Goal: Transaction & Acquisition: Obtain resource

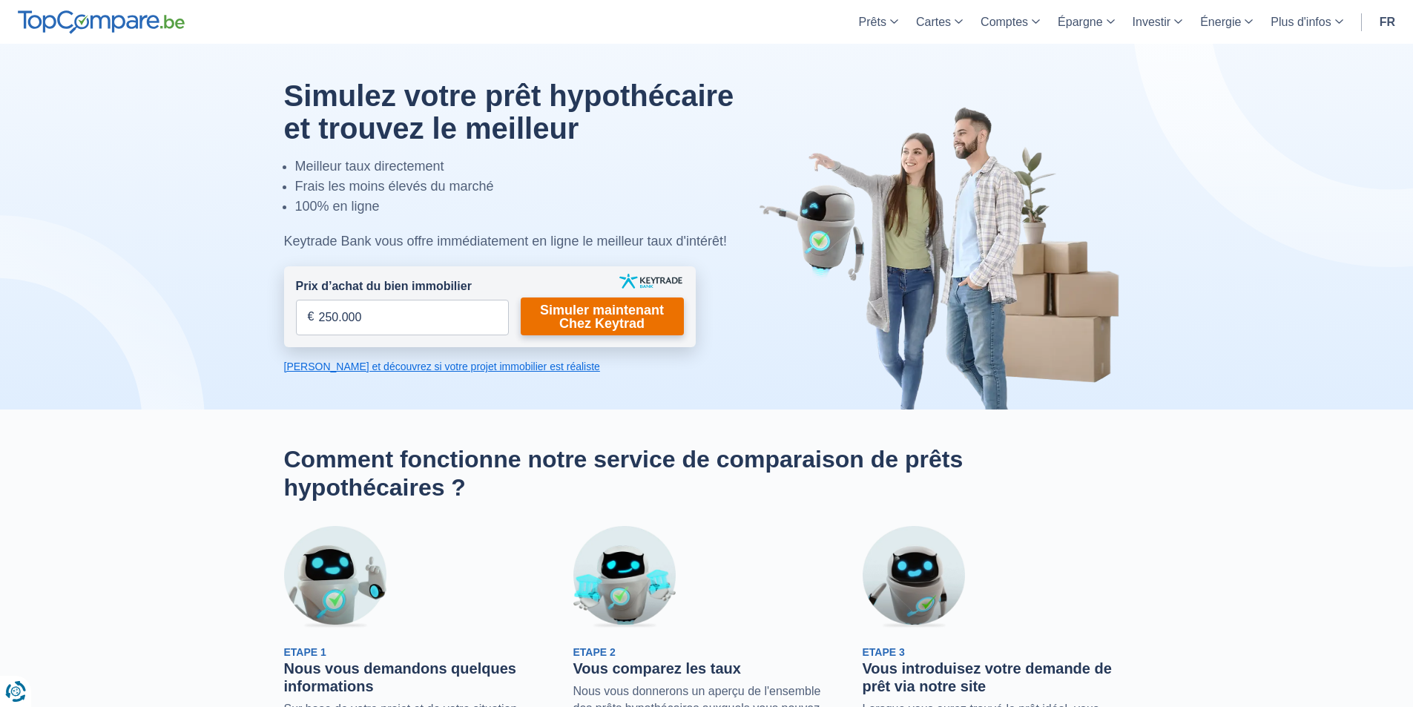
type input "250.000"
click at [557, 323] on link "Simuler maintenant Chez Keytrad" at bounding box center [602, 316] width 163 height 38
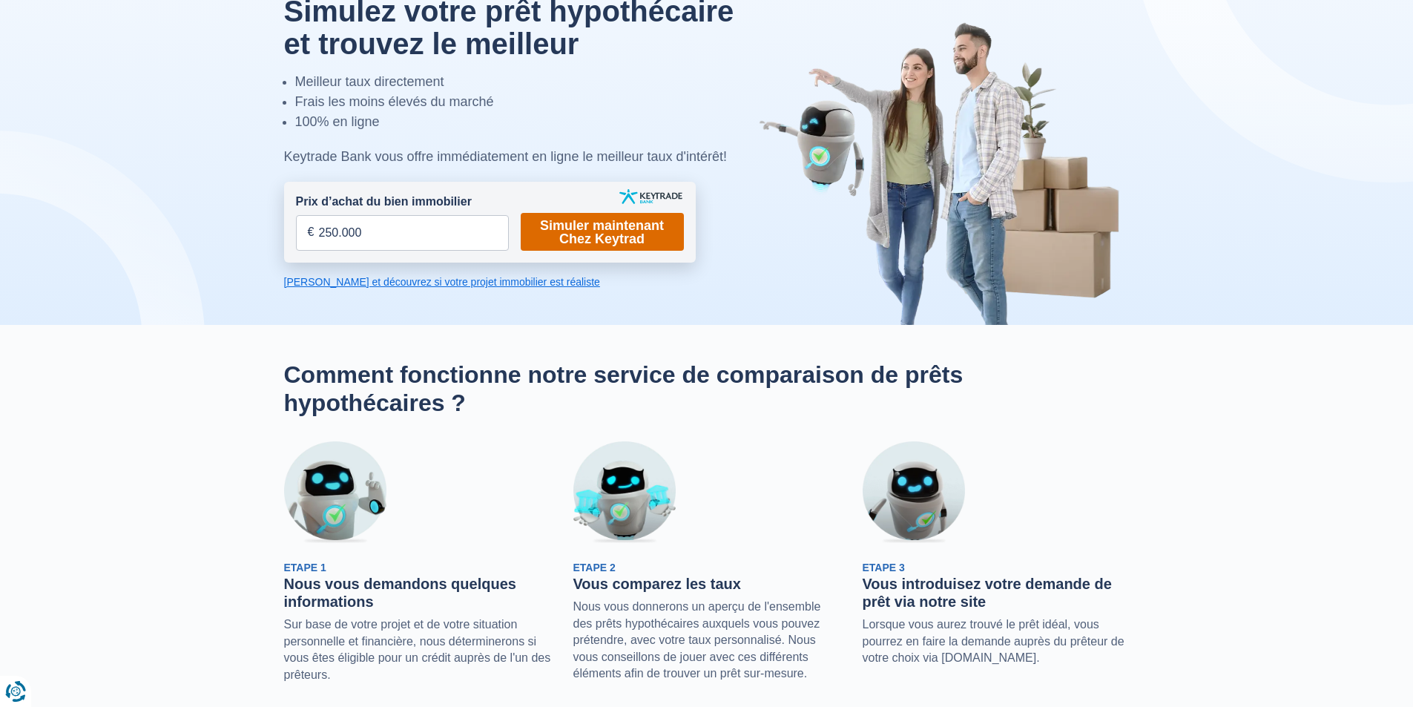
scroll to position [74, 0]
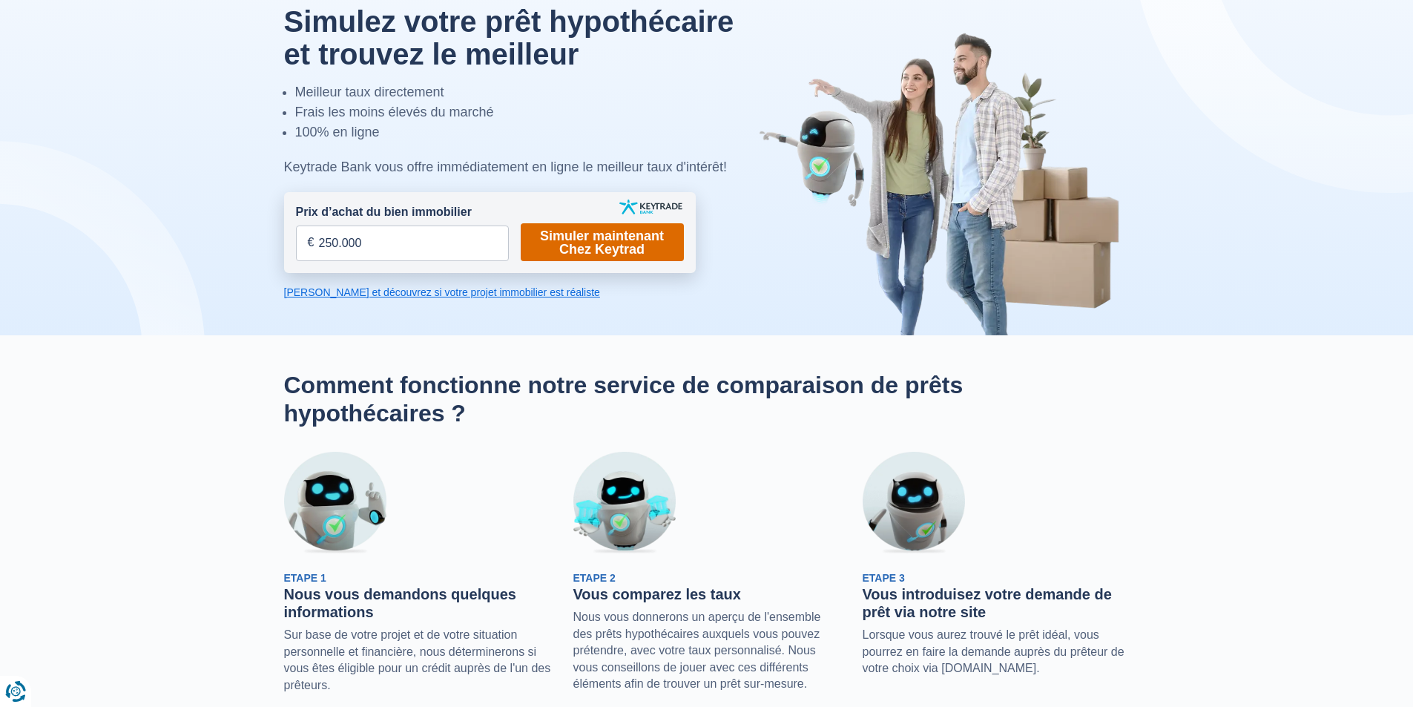
click at [595, 245] on link "Simuler maintenant Chez Keytrad" at bounding box center [602, 242] width 163 height 38
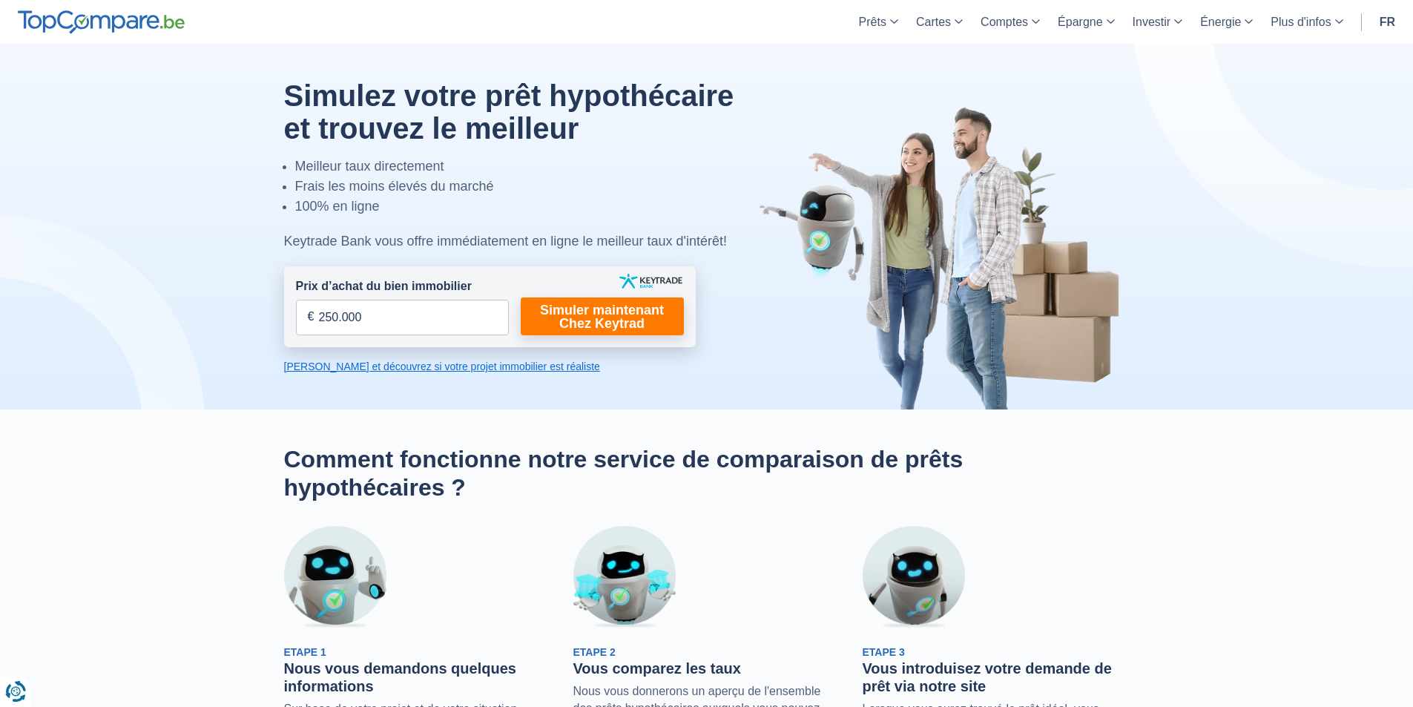
click at [452, 370] on link "Calculez et découvrez si votre projet immobilier est réaliste" at bounding box center [490, 366] width 412 height 15
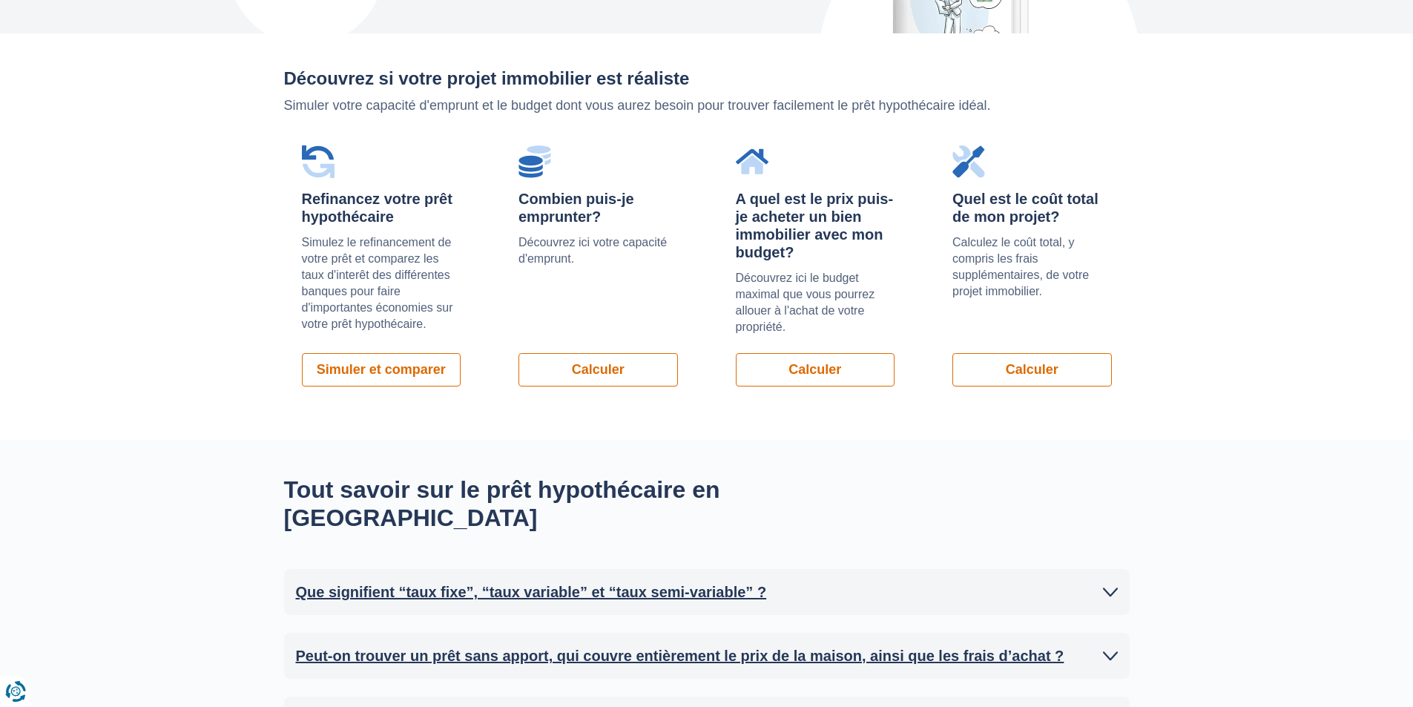
scroll to position [1052, 0]
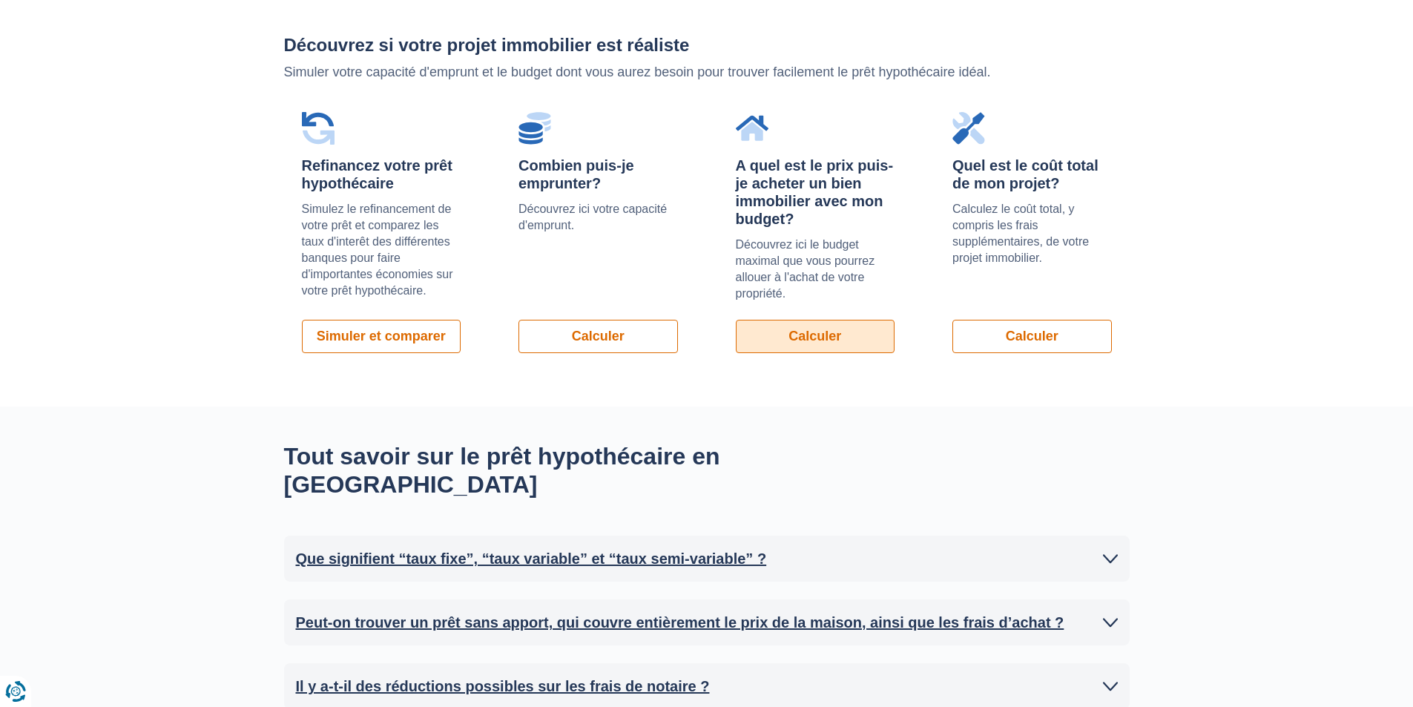
click at [753, 337] on link "Calculer" at bounding box center [815, 336] width 159 height 33
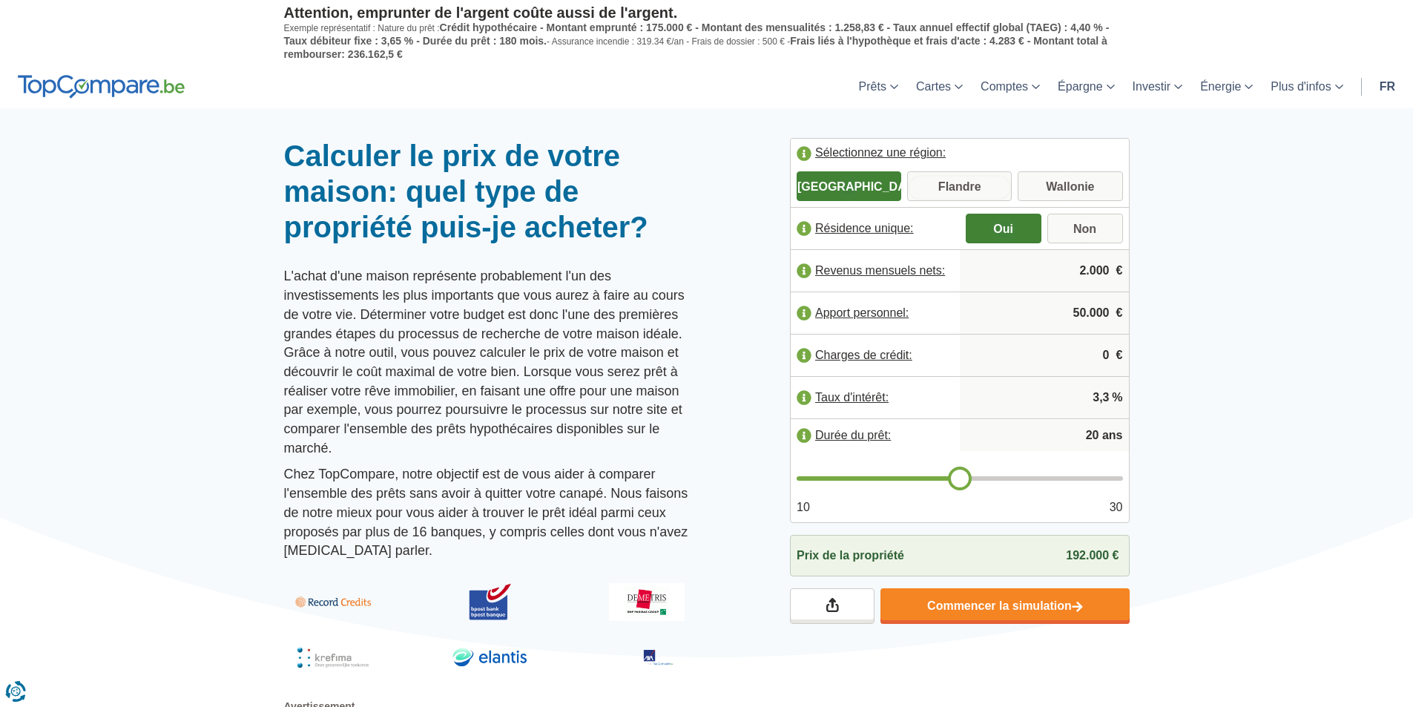
click at [987, 194] on input "Flandre" at bounding box center [959, 187] width 105 height 27
radio input "true"
drag, startPoint x: 1075, startPoint y: 277, endPoint x: 1107, endPoint y: 274, distance: 32.8
click at [1107, 274] on input "2.000" at bounding box center [1044, 271] width 157 height 40
type input "2.650"
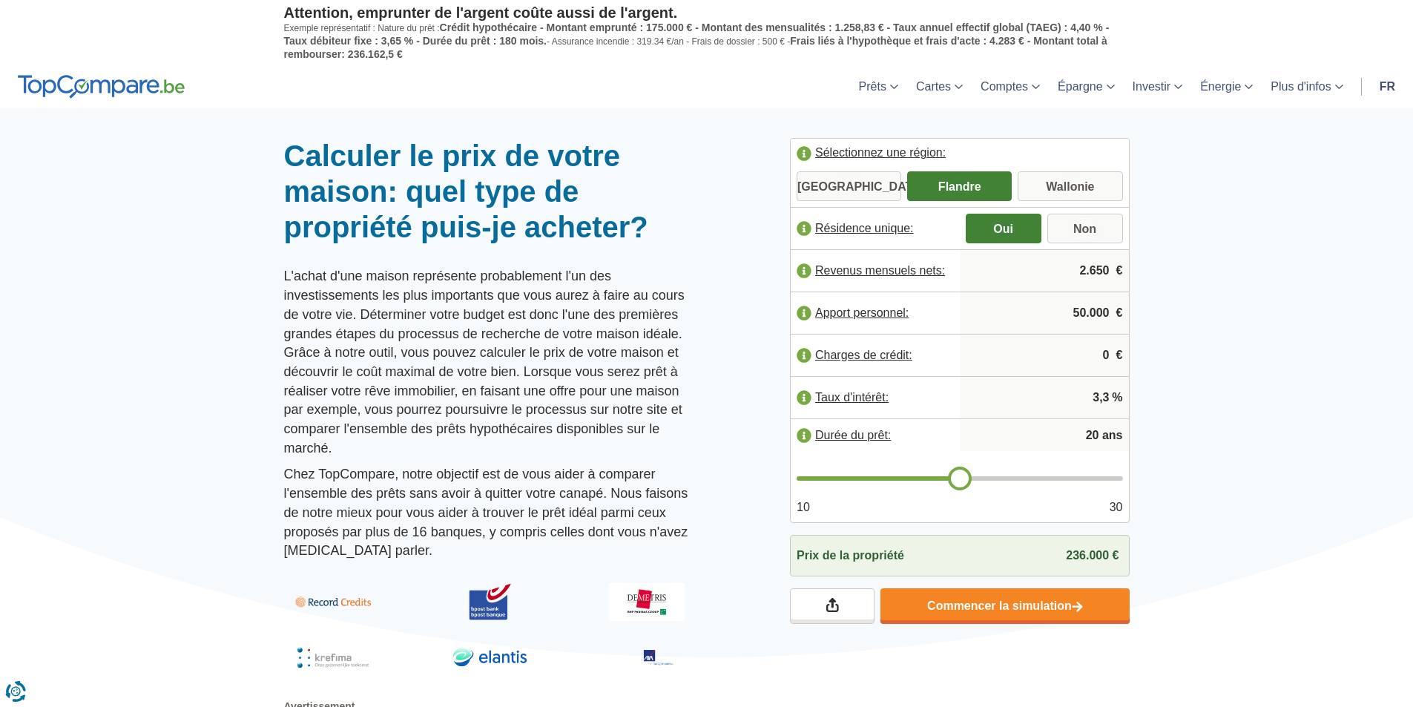
drag, startPoint x: 1070, startPoint y: 311, endPoint x: 1084, endPoint y: 306, distance: 15.0
click at [1084, 306] on input "50.000" at bounding box center [1044, 313] width 157 height 40
type input "025.000"
click at [1075, 352] on input "0" at bounding box center [1044, 355] width 157 height 40
click at [1081, 277] on input "2.650" at bounding box center [1044, 271] width 157 height 40
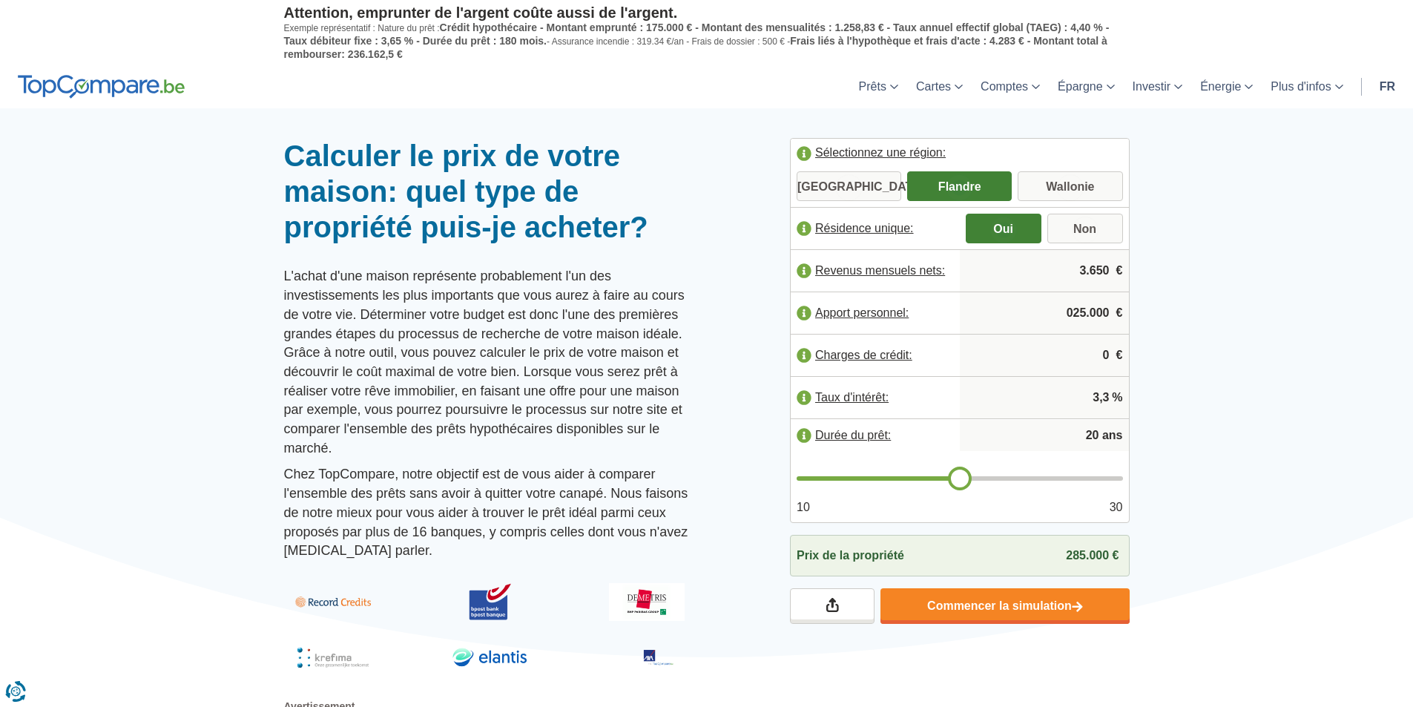
type input "3.650"
click at [1034, 312] on input "025.000" at bounding box center [1044, 313] width 157 height 40
click at [1000, 610] on link "Commencer la simulation" at bounding box center [1004, 606] width 248 height 36
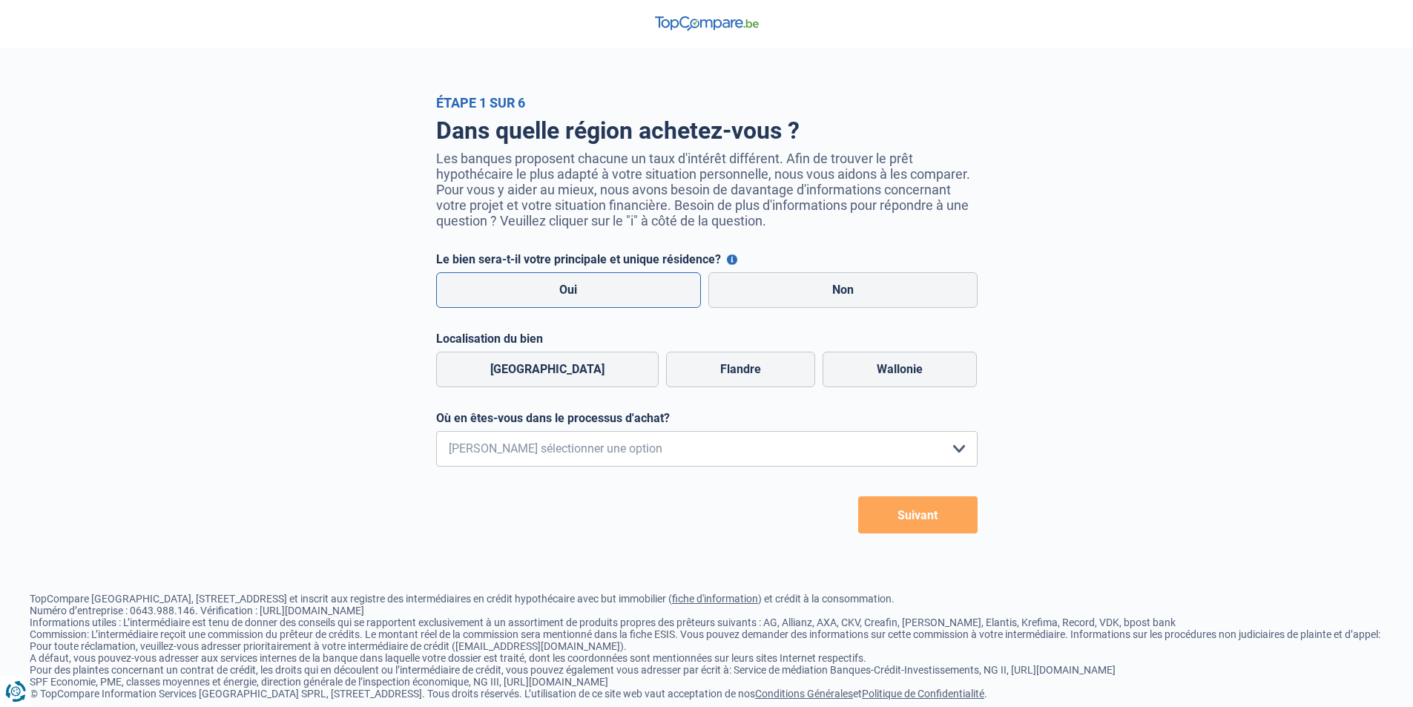
click at [669, 303] on label "Oui" at bounding box center [568, 290] width 265 height 36
click at [669, 303] on input "Oui" at bounding box center [568, 290] width 265 height 36
radio input "true"
click at [718, 382] on label "Flandre" at bounding box center [740, 370] width 149 height 36
click at [718, 382] on input "Flandre" at bounding box center [740, 370] width 149 height 36
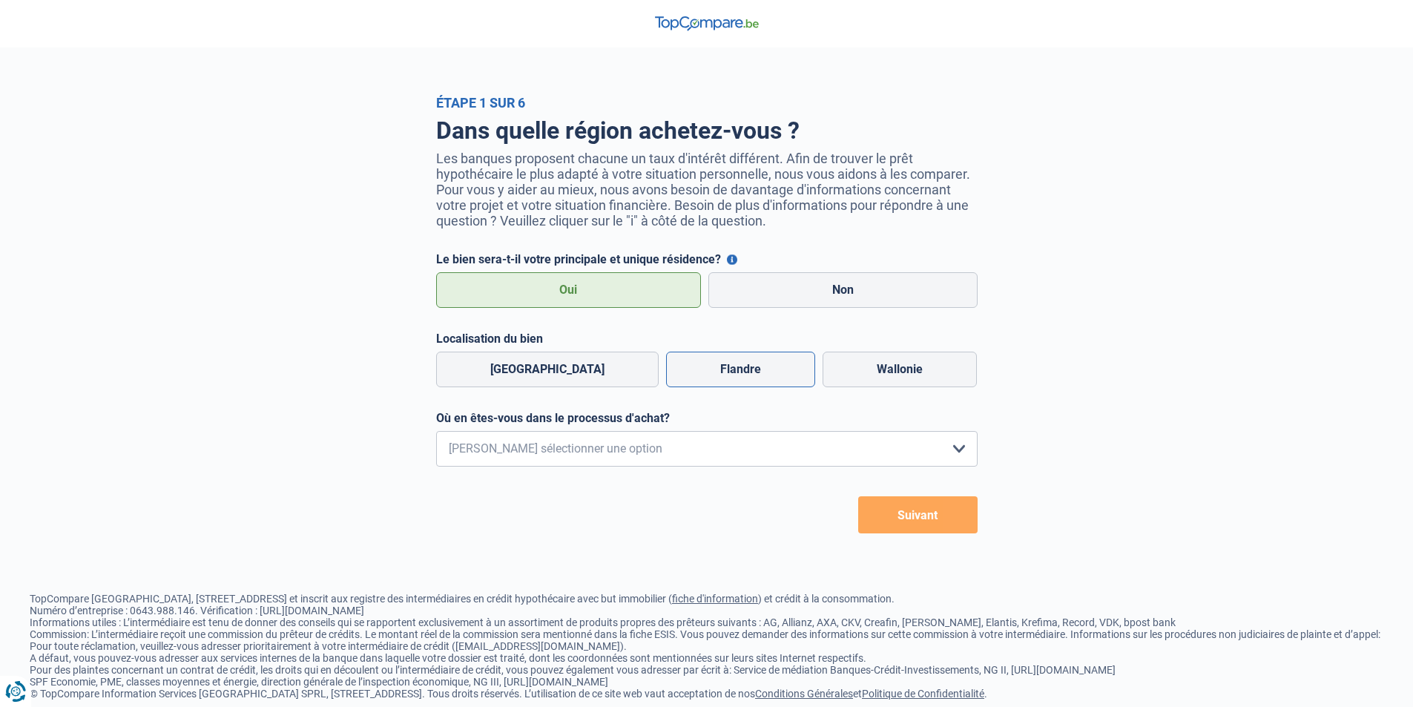
radio input "true"
click at [710, 450] on select "Je me renseigne juste car je n'ai pas de projet d'achat concret actuellement Je…" at bounding box center [706, 449] width 541 height 36
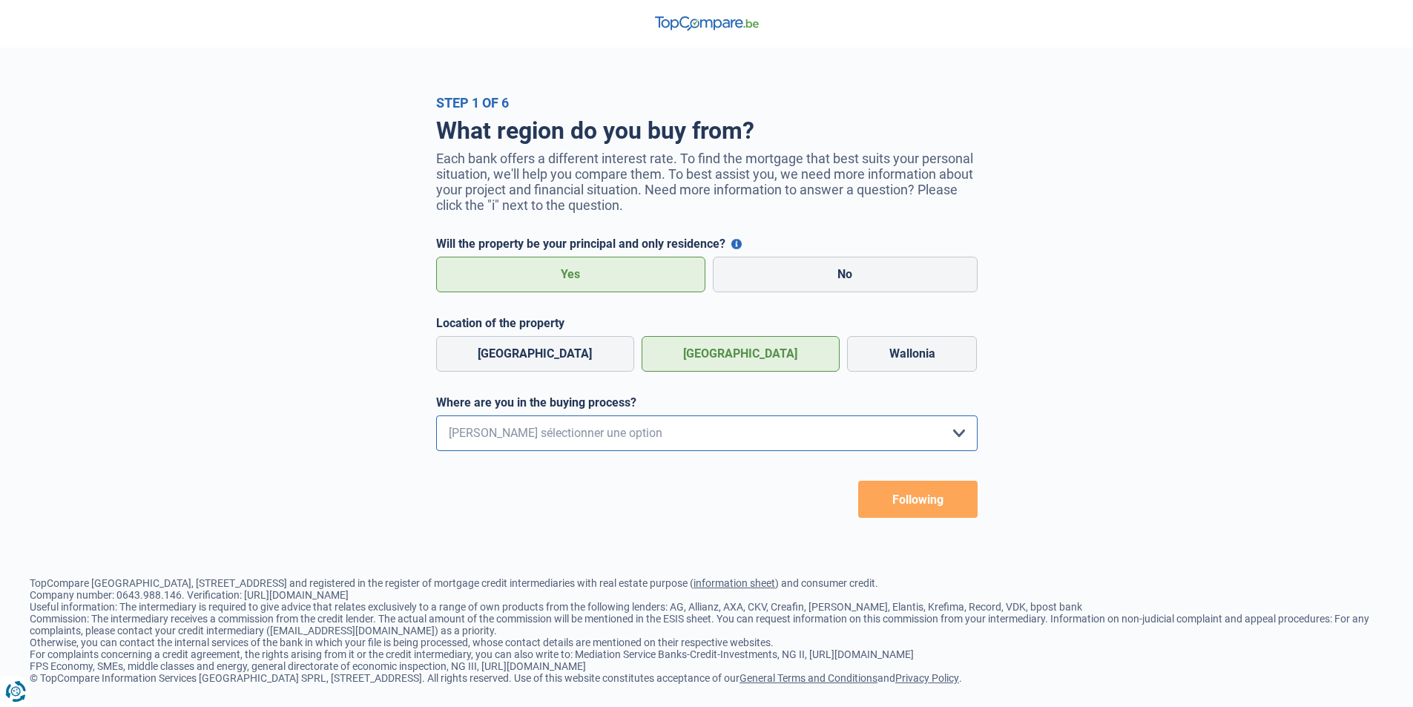
click at [937, 442] on select "I'm just asking because I don't have any specific purchase plans at the moment.…" at bounding box center [706, 433] width 541 height 36
select select "0"
click at [436, 419] on select "I'm just asking because I don't have any specific purchase plans at the moment.…" at bounding box center [706, 433] width 541 height 36
click at [885, 492] on button "Following" at bounding box center [917, 499] width 119 height 37
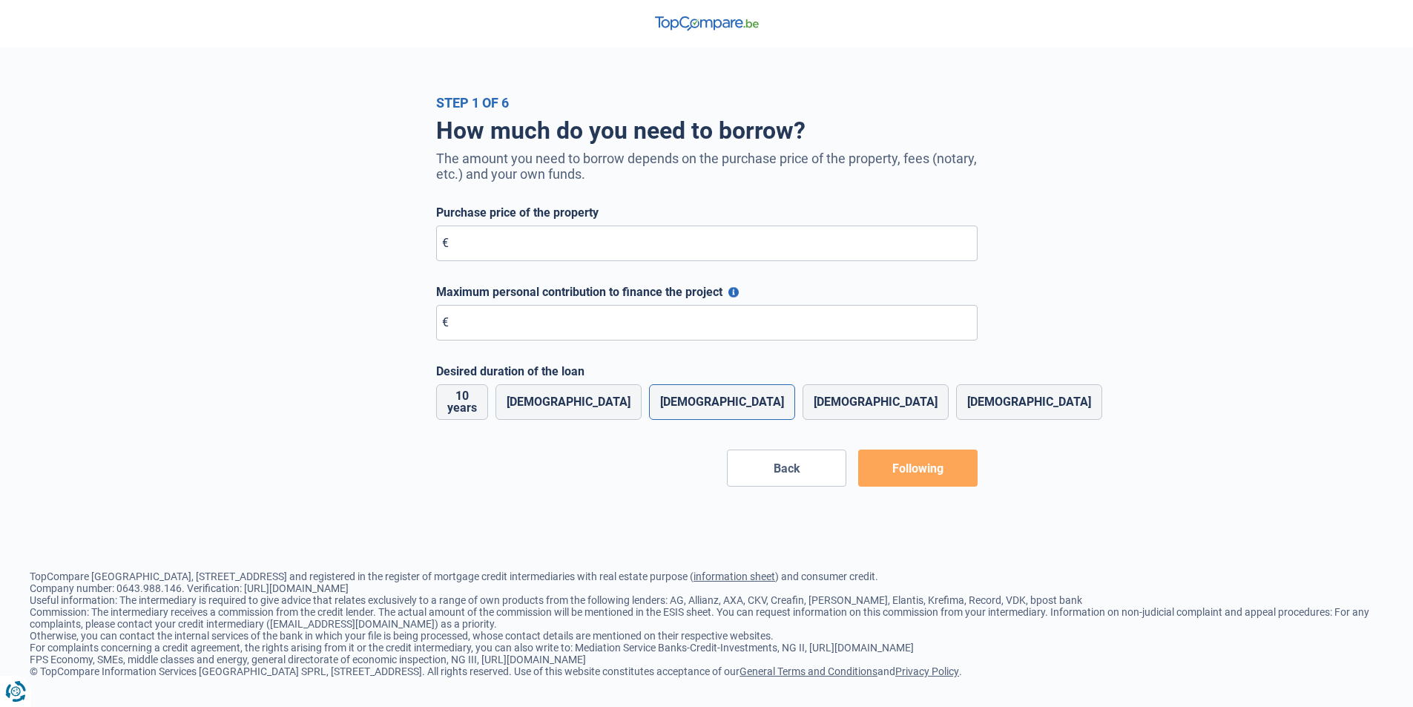
click at [715, 401] on font "20 years old" at bounding box center [722, 402] width 124 height 14
click at [715, 401] on input "20 years old" at bounding box center [722, 402] width 146 height 36
radio input "true"
click at [630, 247] on input "Purchase price of the property" at bounding box center [706, 243] width 541 height 36
type input "250.000"
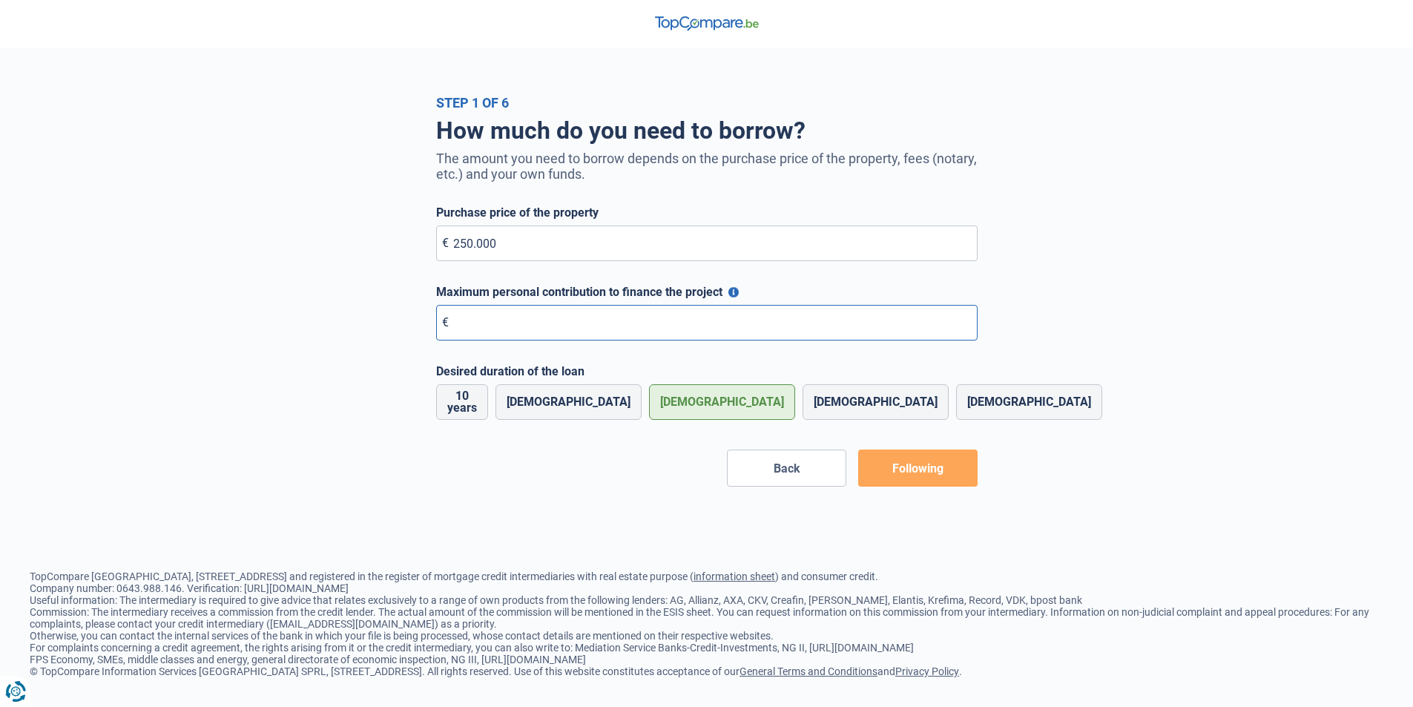
click at [624, 322] on input "Maximum personal contribution to finance the project" at bounding box center [706, 323] width 541 height 36
type input "3"
type input "25.000"
click at [961, 477] on button "Following" at bounding box center [917, 467] width 119 height 37
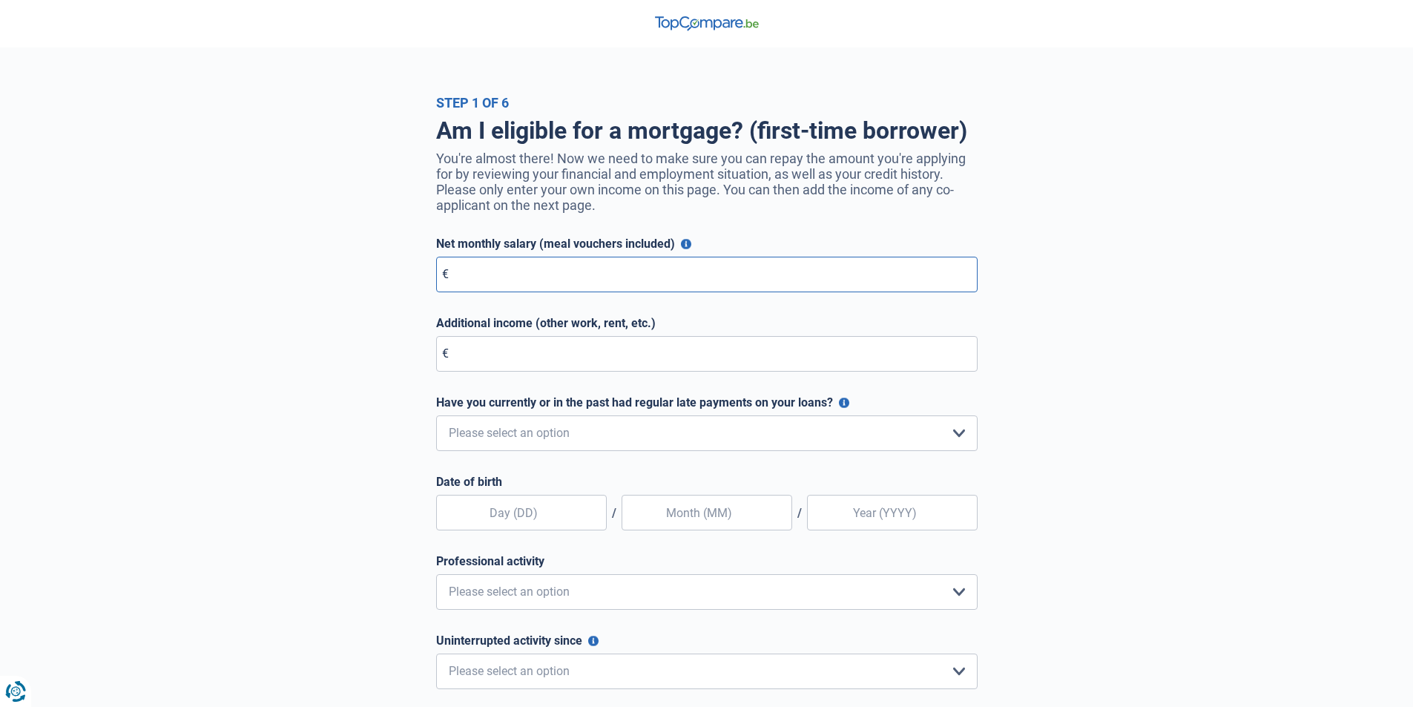
click at [740, 277] on input "Net monthly salary (meal vouchers included)" at bounding box center [706, 275] width 541 height 36
type input "3.750"
click at [619, 437] on select "No, never Yes, but I paid everything off less than a year ago. Yes, but it's be…" at bounding box center [706, 433] width 541 height 36
select select "0"
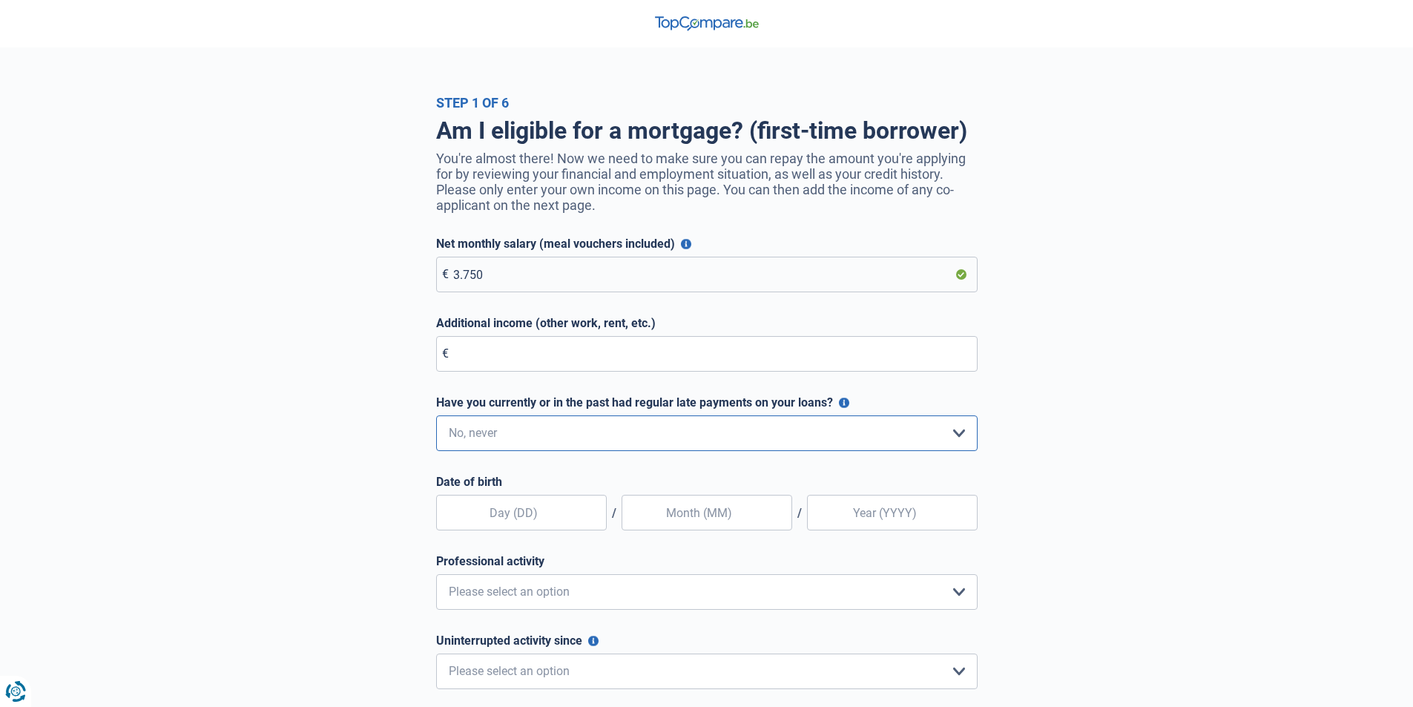
click at [436, 419] on select "No, never Yes, but I paid everything off less than a year ago. Yes, but it's be…" at bounding box center [706, 433] width 541 height 36
click at [545, 510] on input "text" at bounding box center [521, 513] width 171 height 36
type input "22"
type input "06"
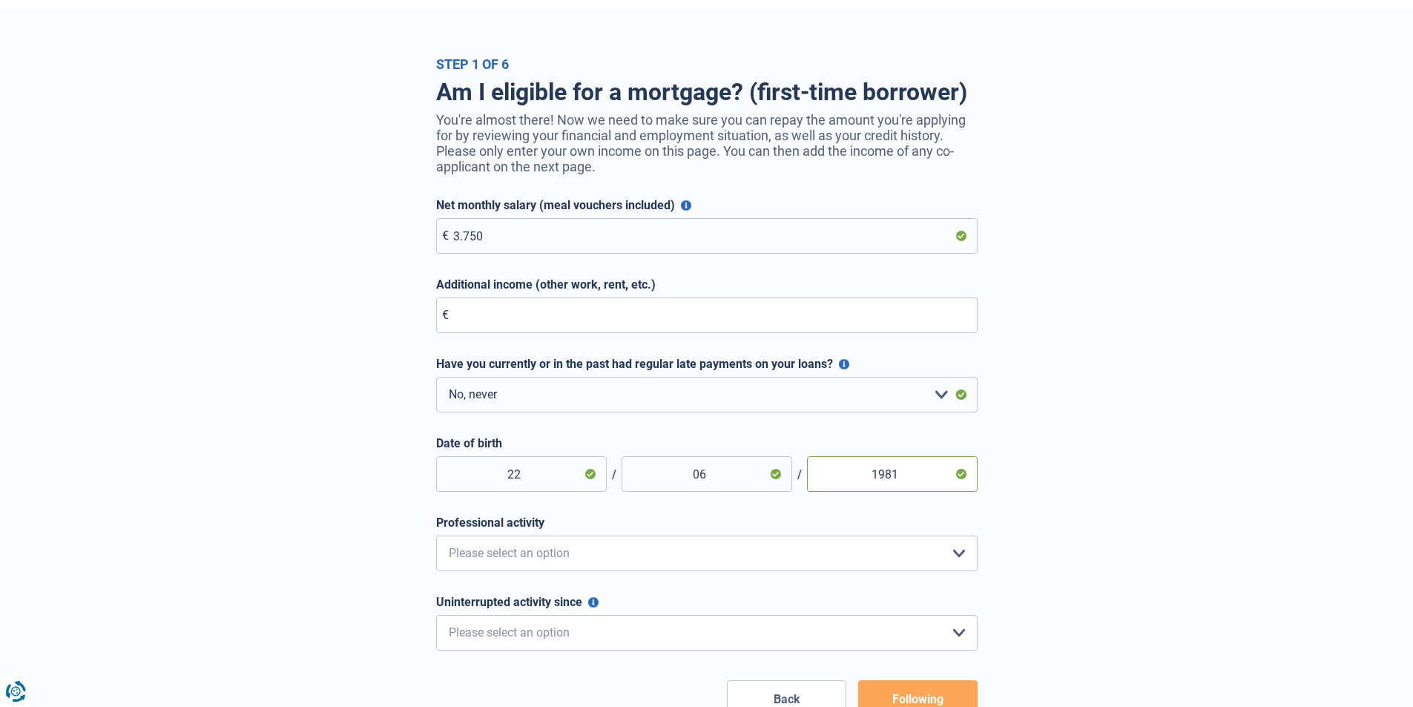
scroll to position [74, 0]
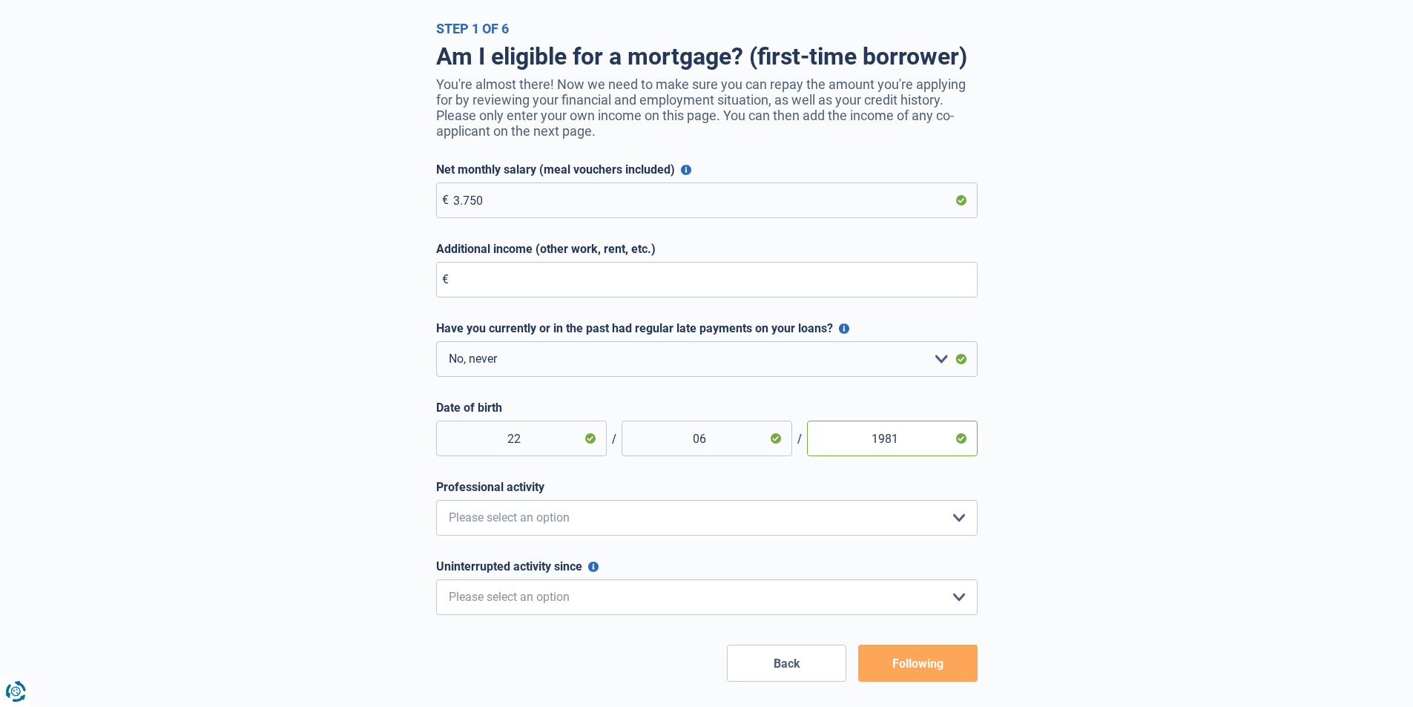
type input "1981"
click at [556, 532] on select "Private employee Worker Official Independent Business leader Retired Liberal pr…" at bounding box center [706, 518] width 541 height 36
select select "worker"
click at [436, 504] on select "Private employee Worker Official Independent Business leader Retired Liberal pr…" at bounding box center [706, 518] width 541 height 36
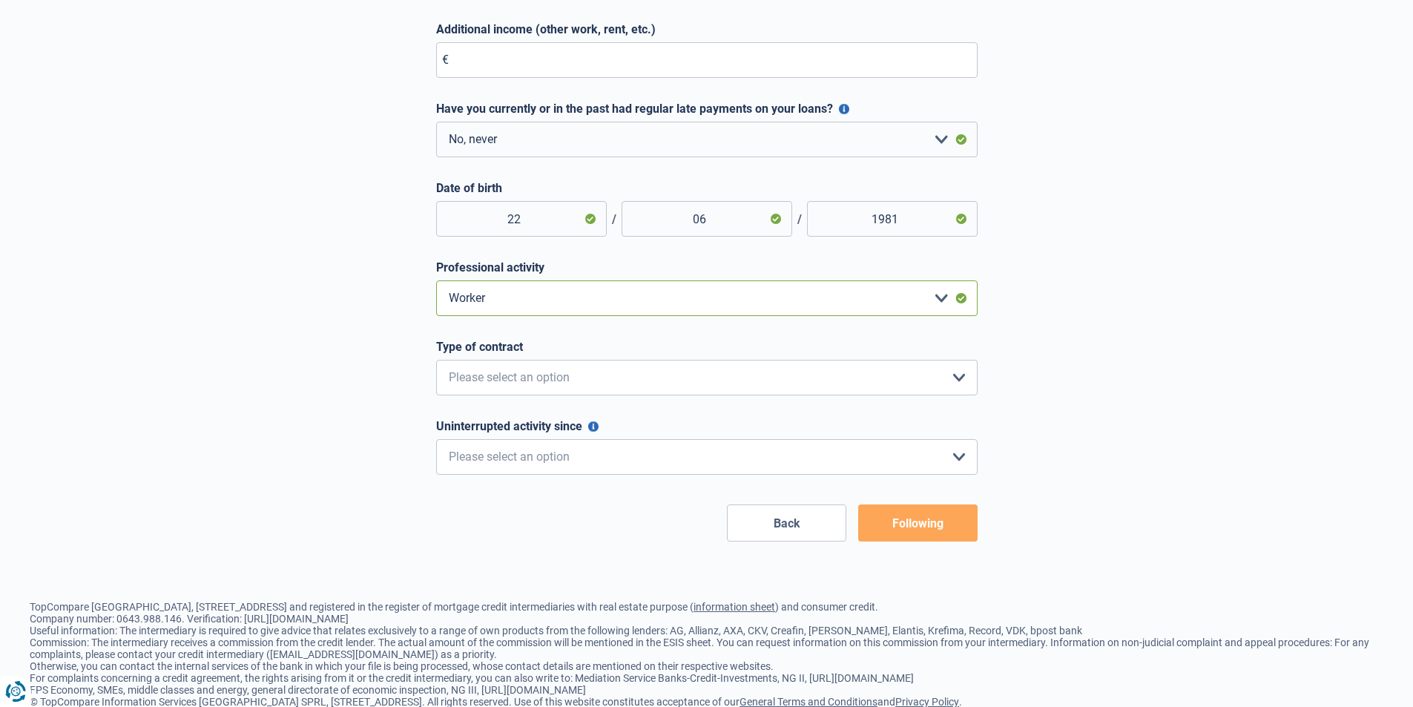
scroll to position [297, 0]
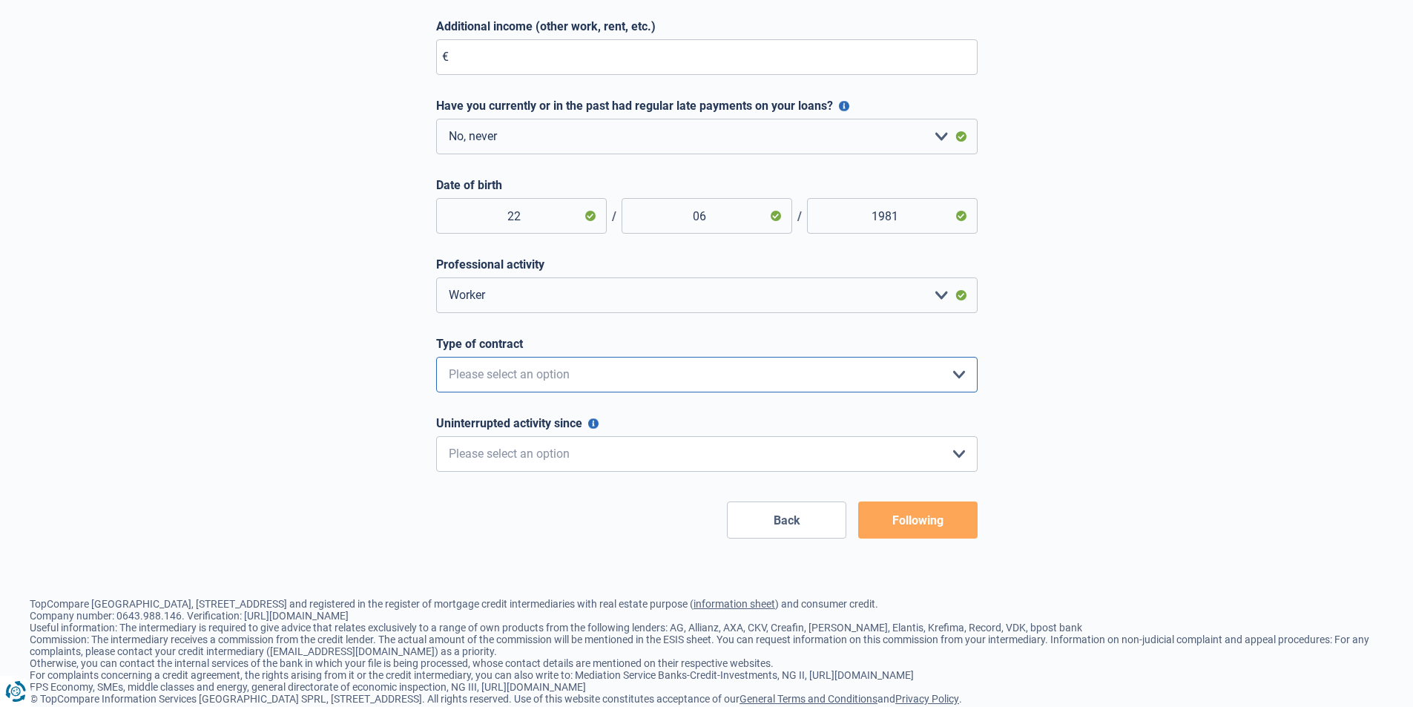
click at [641, 377] on select "Interim Permanent Contract Fixed-term contract Please select an option" at bounding box center [706, 375] width 541 height 36
select select "permanent"
click at [436, 360] on select "Interim Permanent Contract Fixed-term contract Please select an option" at bounding box center [706, 375] width 541 height 36
click at [527, 455] on select "< 6 months 6 - 12 months 12 - 24 months 24 - 36 months > 36 months Please selec…" at bounding box center [706, 454] width 541 height 36
select select "more36"
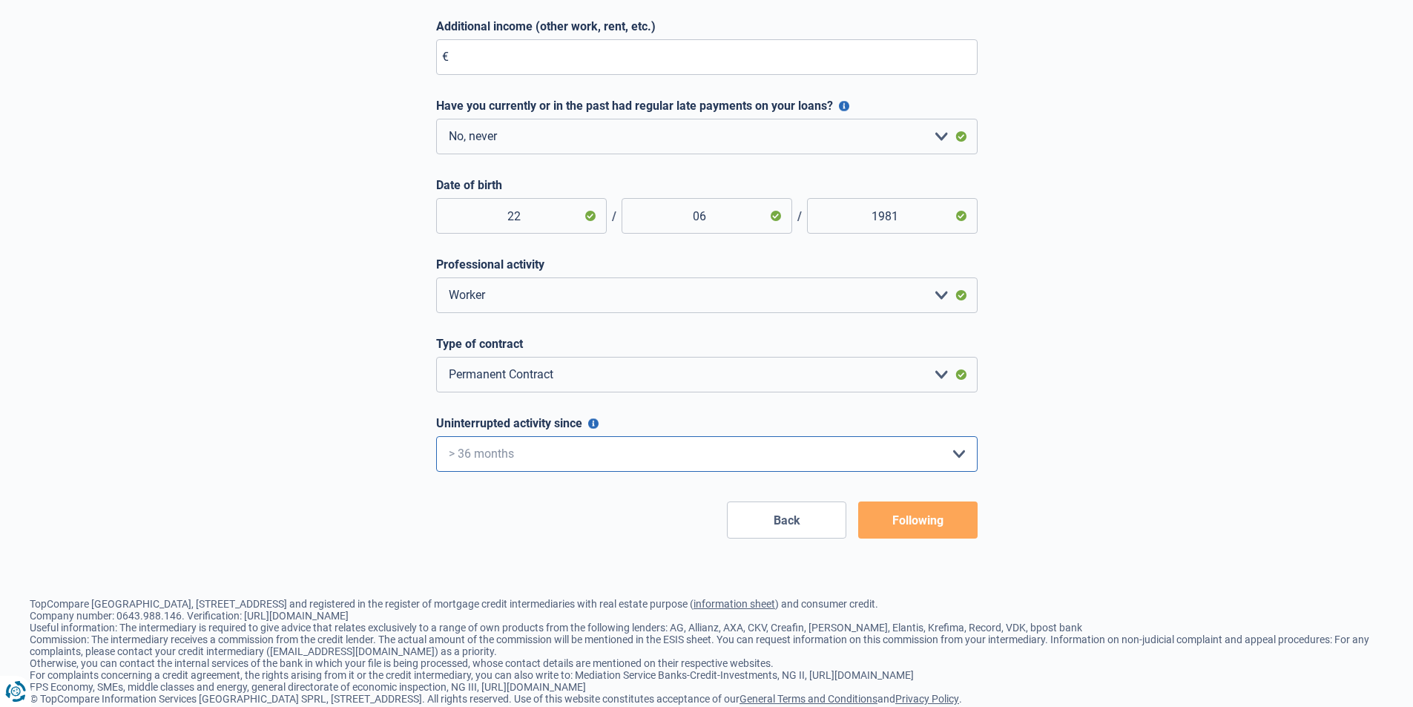
click at [436, 440] on select "< 6 months 6 - 12 months 12 - 24 months 24 - 36 months > 36 months Please selec…" at bounding box center [706, 454] width 541 height 36
click at [871, 587] on footer "TopCompare Belgium, rue de Livourne 7, 1060 Saint-Gilles and registered in the …" at bounding box center [706, 651] width 1413 height 166
click at [905, 527] on font "Following" at bounding box center [917, 520] width 51 height 14
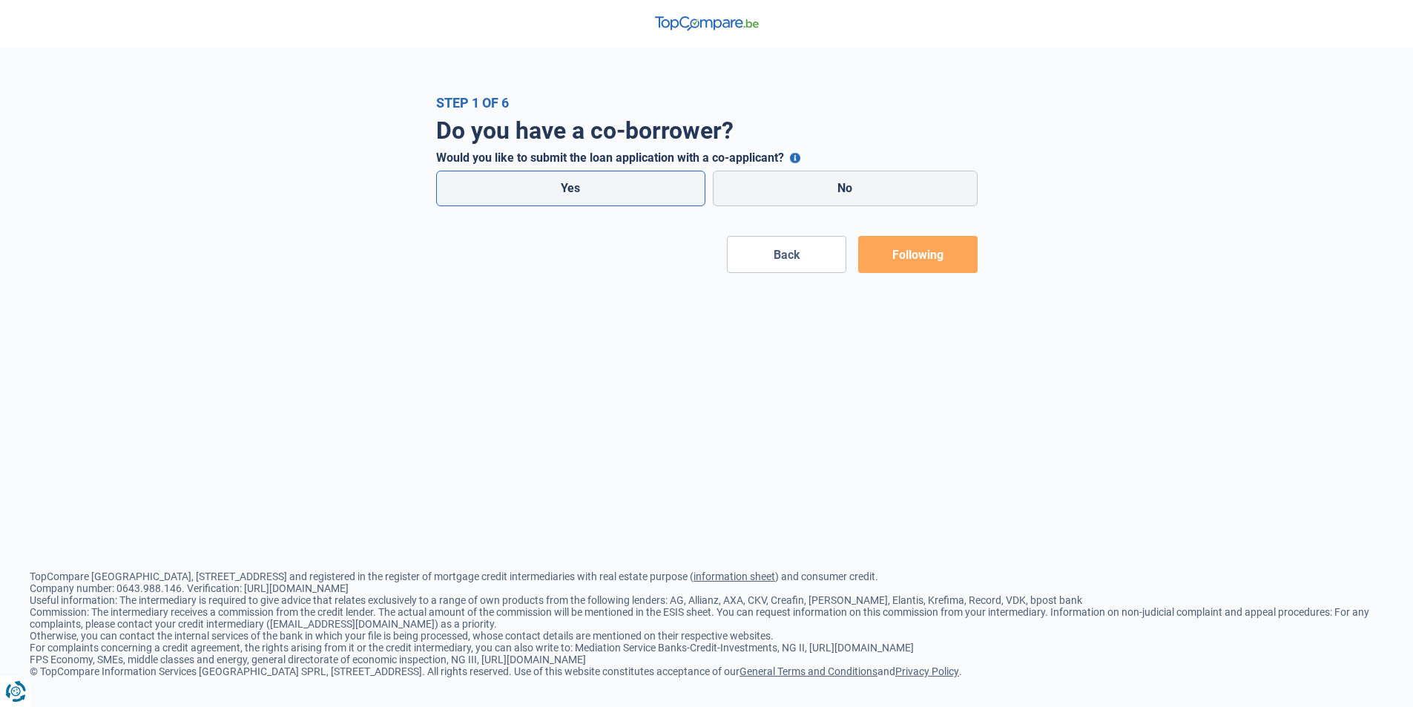
click at [622, 183] on label "Yes" at bounding box center [570, 189] width 269 height 36
click at [622, 183] on input "Yes" at bounding box center [570, 189] width 269 height 36
radio input "true"
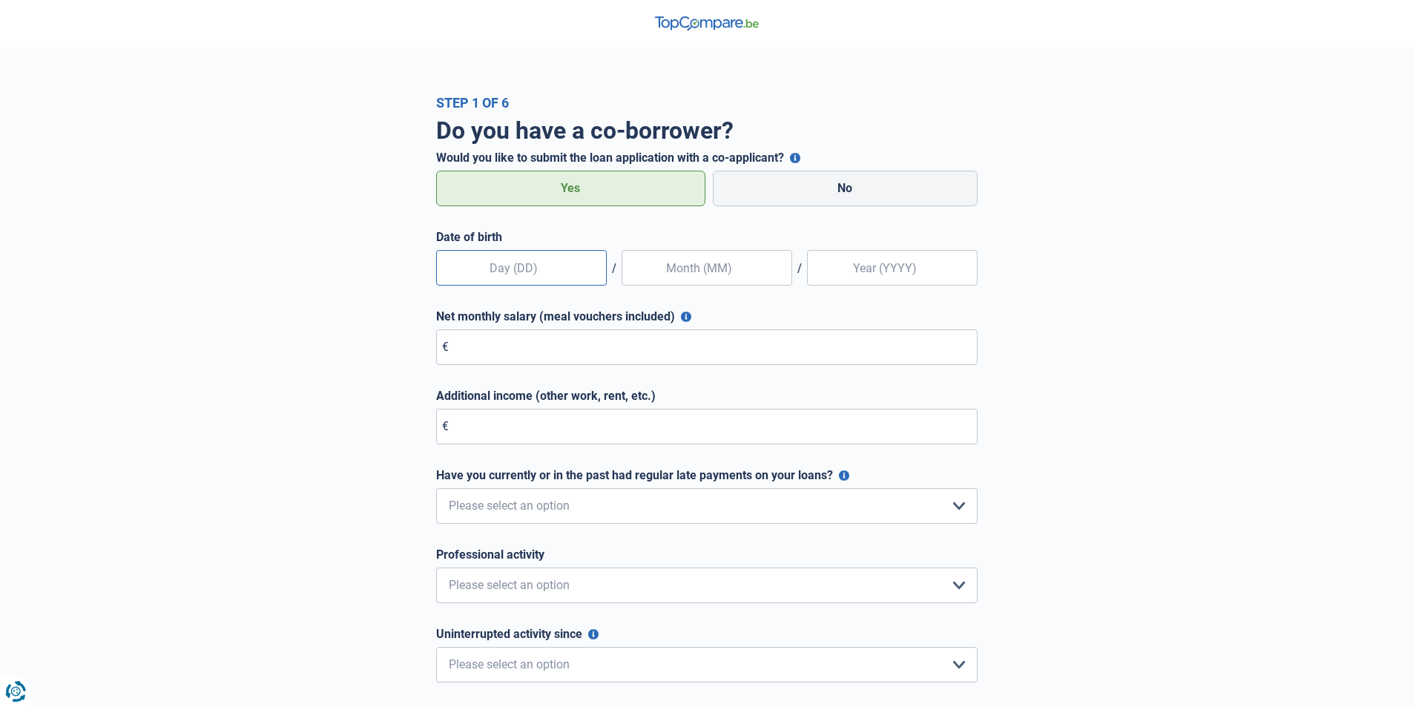
click at [552, 277] on input "text" at bounding box center [521, 268] width 171 height 36
type input "09"
type input "05"
type input "1985"
click at [558, 357] on input "Net monthly salary (meal vouchers included)" at bounding box center [706, 347] width 541 height 36
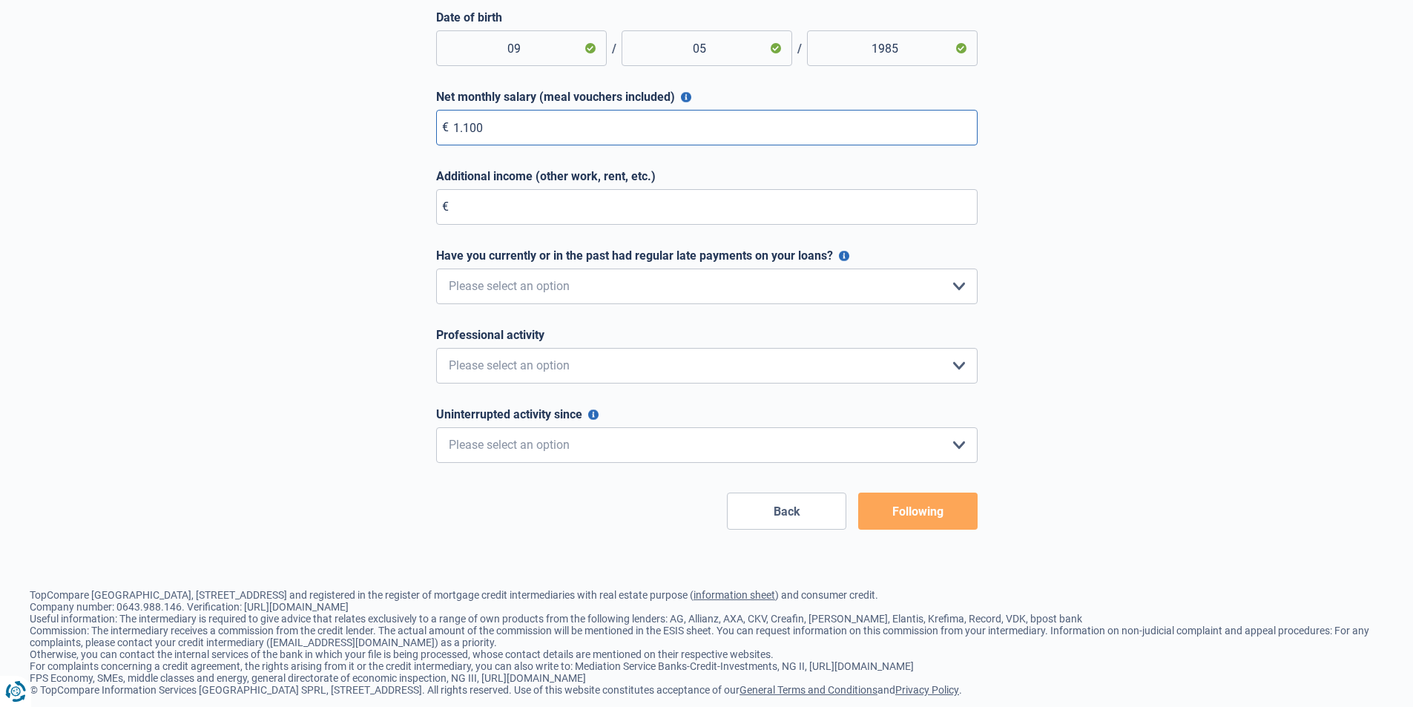
scroll to position [222, 0]
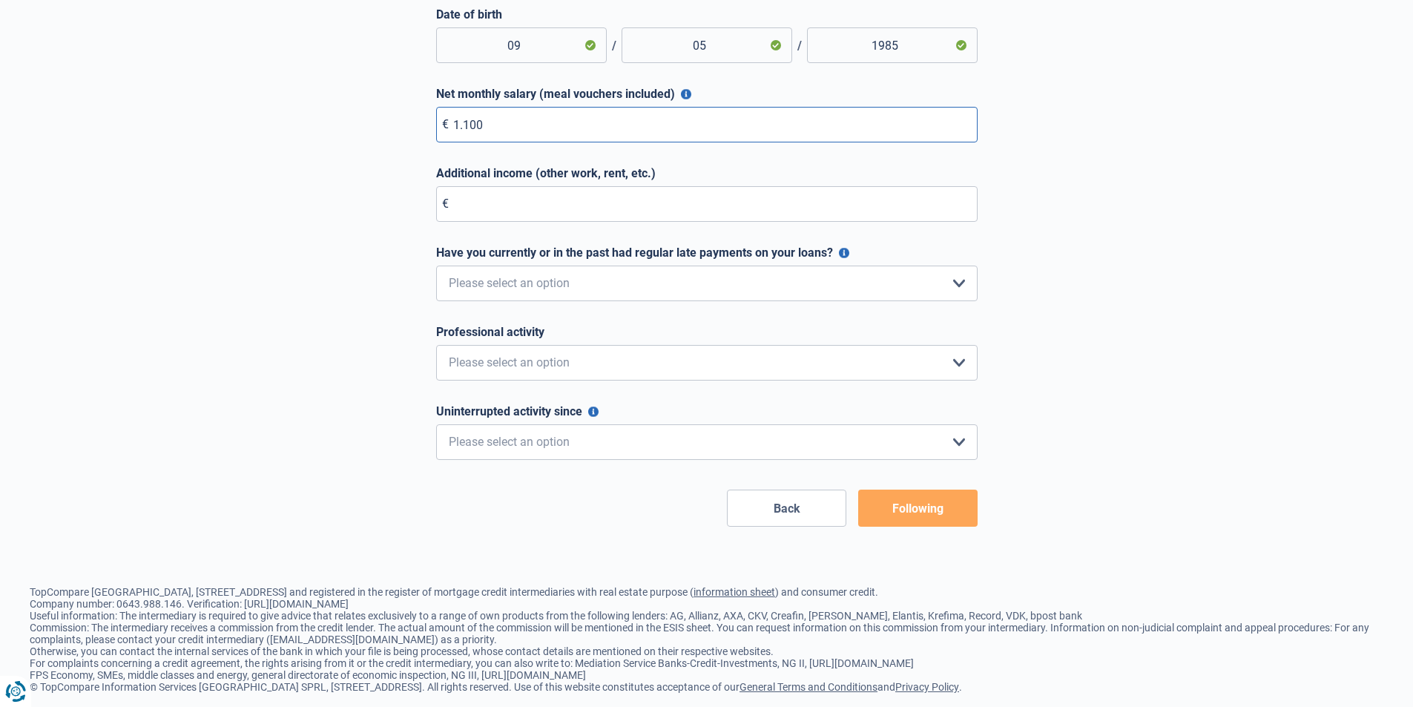
type input "1.100"
click at [587, 278] on select "No, never Yes, but I paid everything off less than a year ago. Yes, but it's be…" at bounding box center [706, 283] width 541 height 36
select select "0"
click at [436, 266] on select "No, never Yes, but I paid everything off less than a year ago. Yes, but it's be…" at bounding box center [706, 283] width 541 height 36
click at [526, 363] on select "Private employee Worker Official Independent Business leader Retired Liberal pr…" at bounding box center [706, 363] width 541 height 36
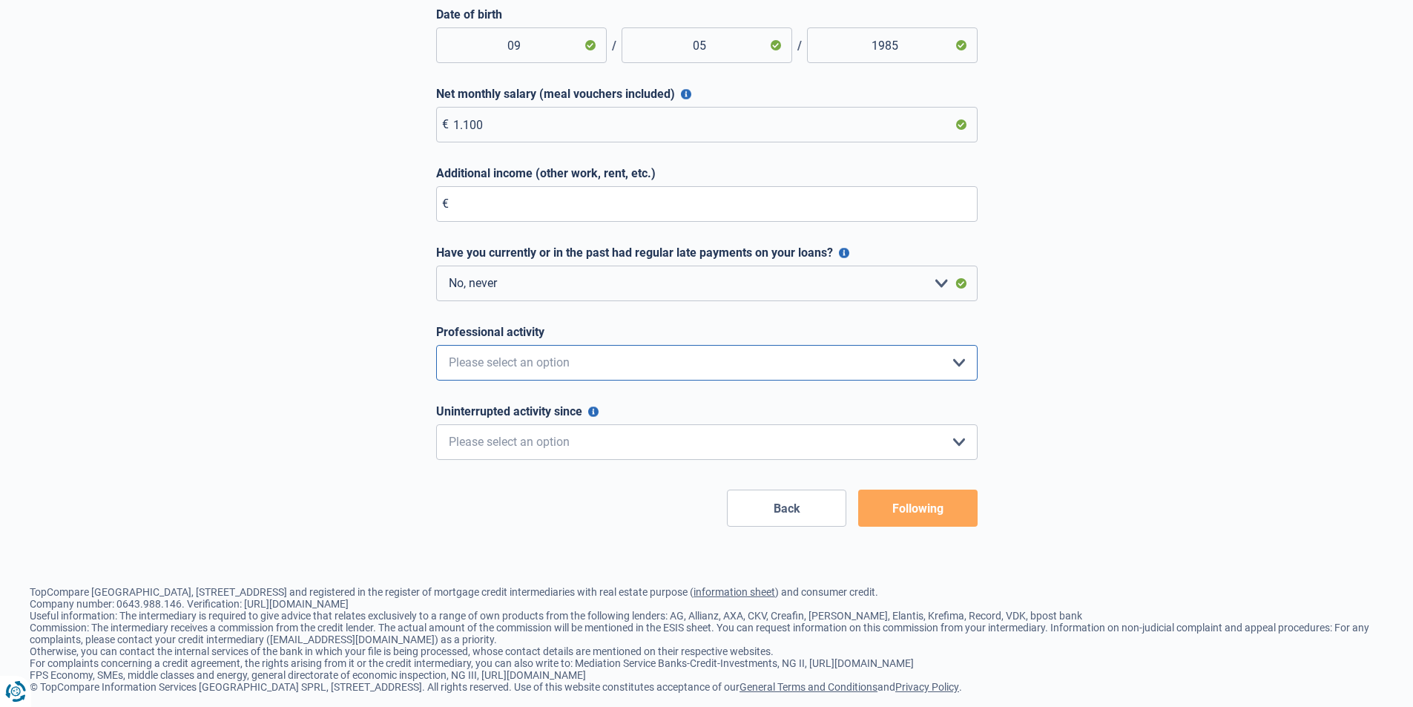
select select "worker"
click at [436, 346] on select "Private employee Worker Official Independent Business leader Retired Liberal pr…" at bounding box center [706, 363] width 541 height 36
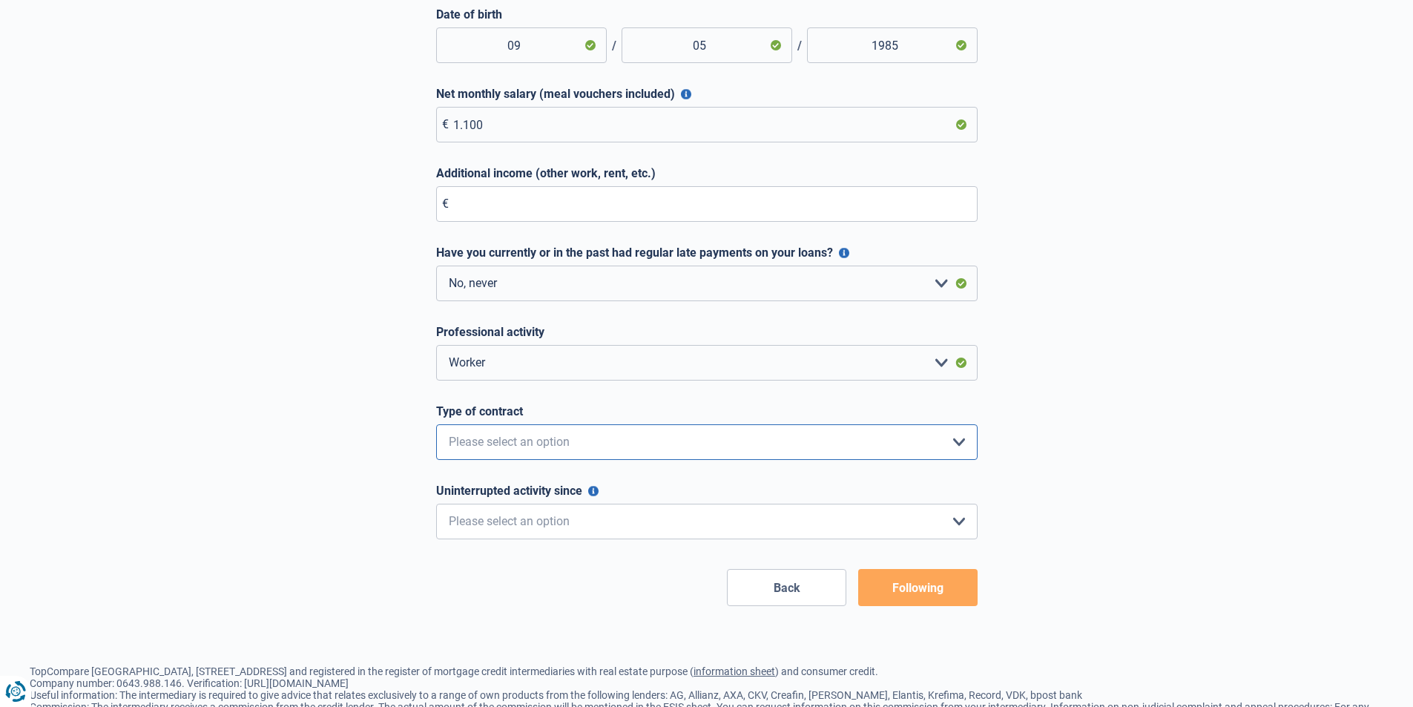
click at [496, 444] on select "Interim Permanent Contract Fixed-term contract Please select an option" at bounding box center [706, 442] width 541 height 36
select select "interim"
click at [436, 425] on select "Interim Permanent Contract Fixed-term contract Please select an option" at bounding box center [706, 442] width 541 height 36
click at [504, 518] on select "< 6 months 6 - 12 months 12 - 24 months 24 - 36 months > 36 months Please selec…" at bounding box center [706, 522] width 541 height 36
select select "more36"
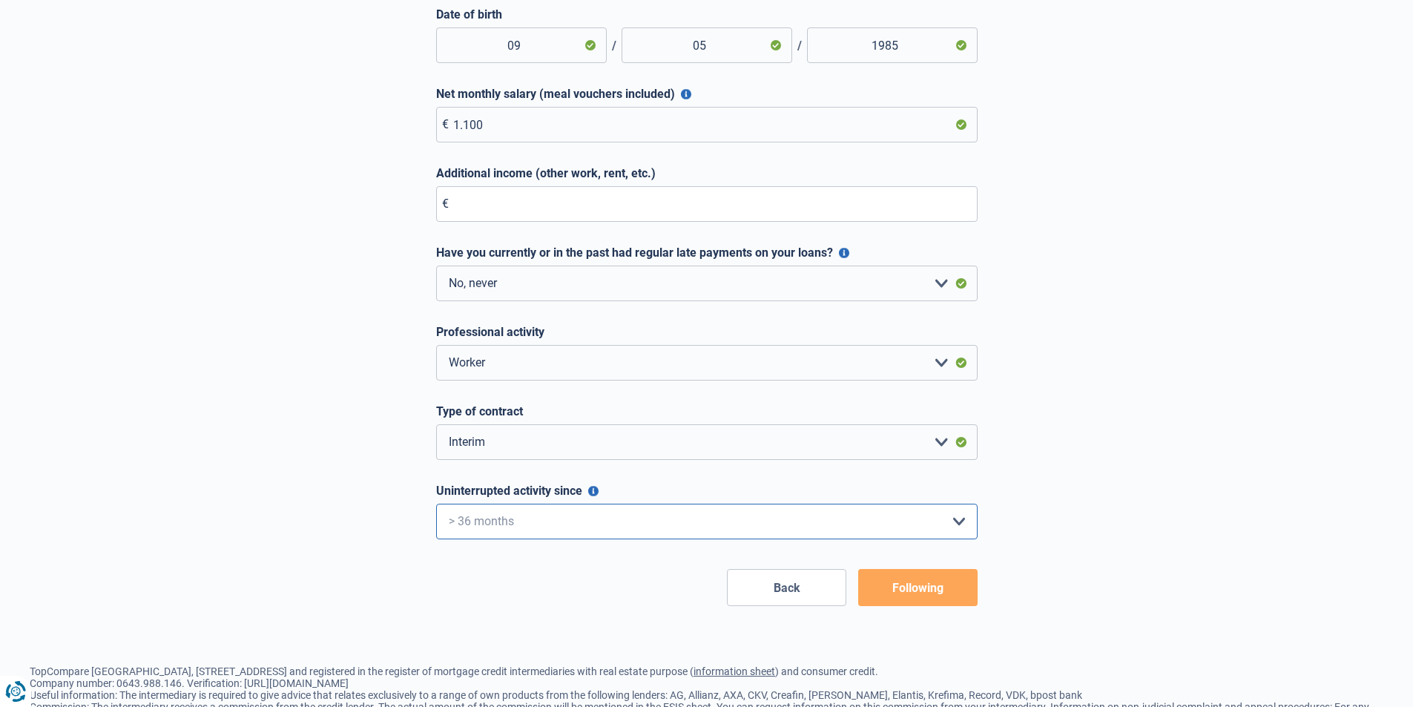
click at [436, 504] on select "< 6 months 6 - 12 months 12 - 24 months 24 - 36 months > 36 months Please selec…" at bounding box center [706, 522] width 541 height 36
click at [900, 587] on font "Following" at bounding box center [917, 588] width 51 height 14
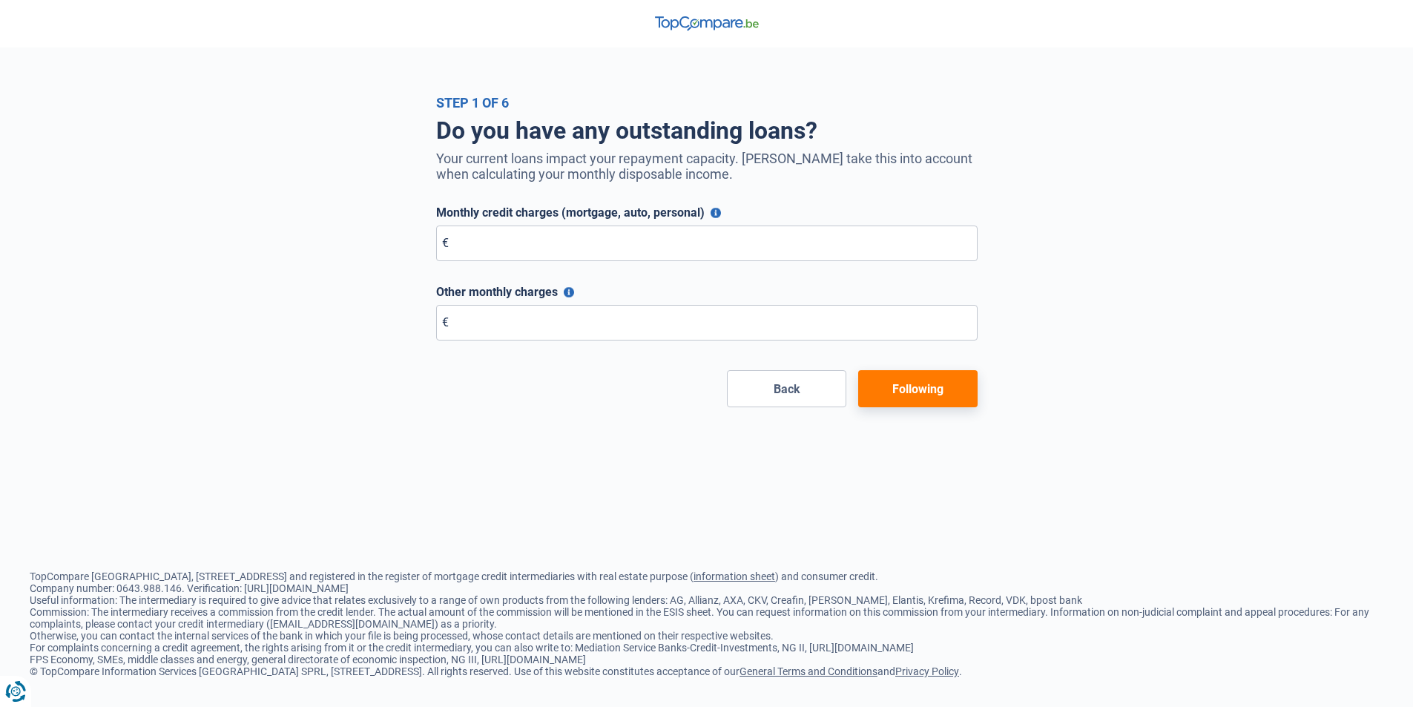
click at [568, 297] on button "Other monthly charges" at bounding box center [569, 292] width 10 height 10
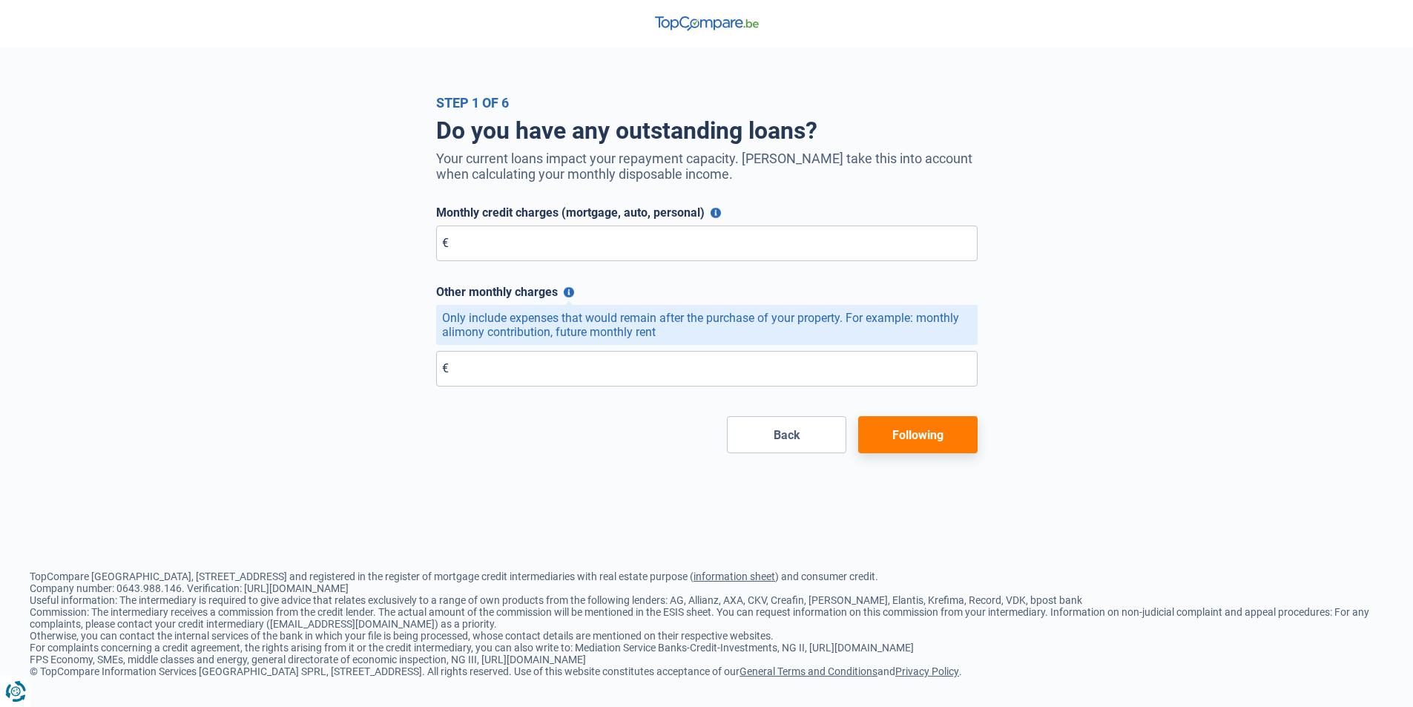
click at [931, 446] on button "Following" at bounding box center [917, 434] width 119 height 37
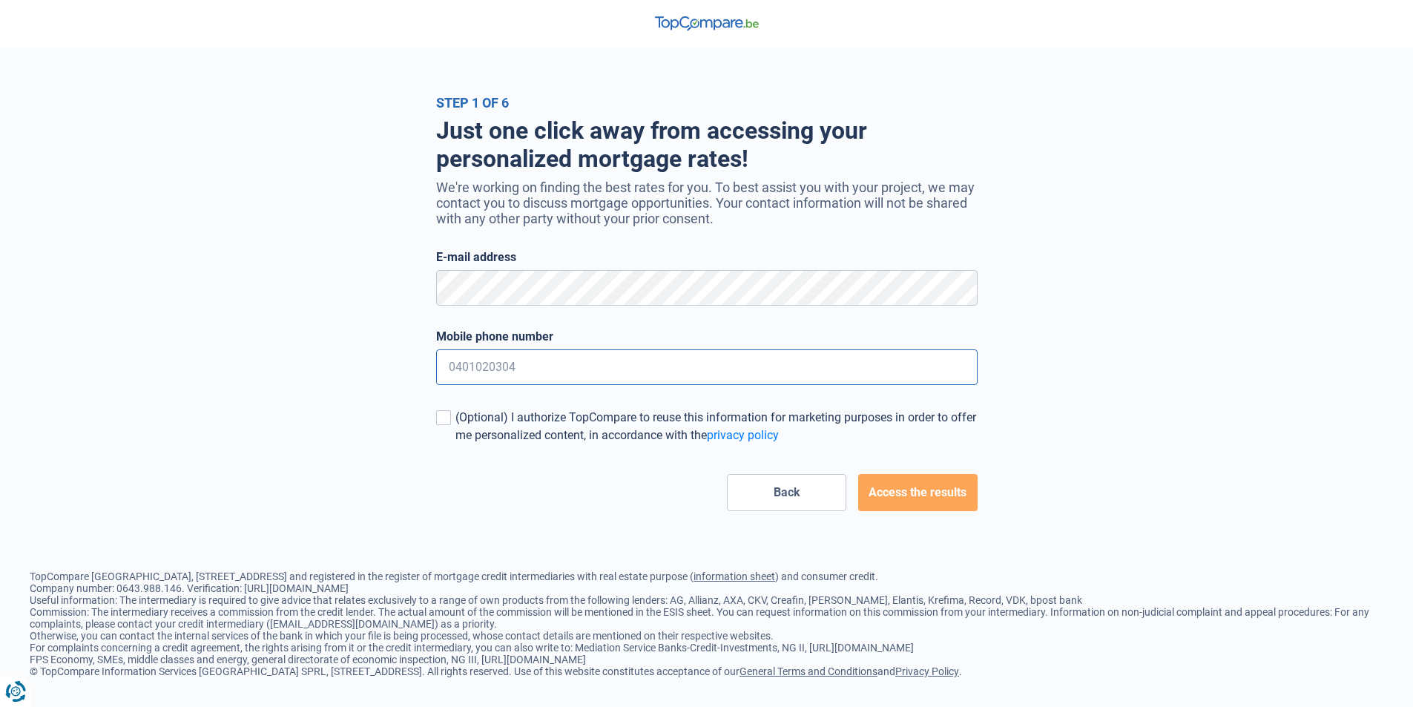
click at [614, 365] on input "Mobile phone number" at bounding box center [706, 367] width 541 height 36
click at [896, 499] on font "Access the results" at bounding box center [917, 492] width 98 height 14
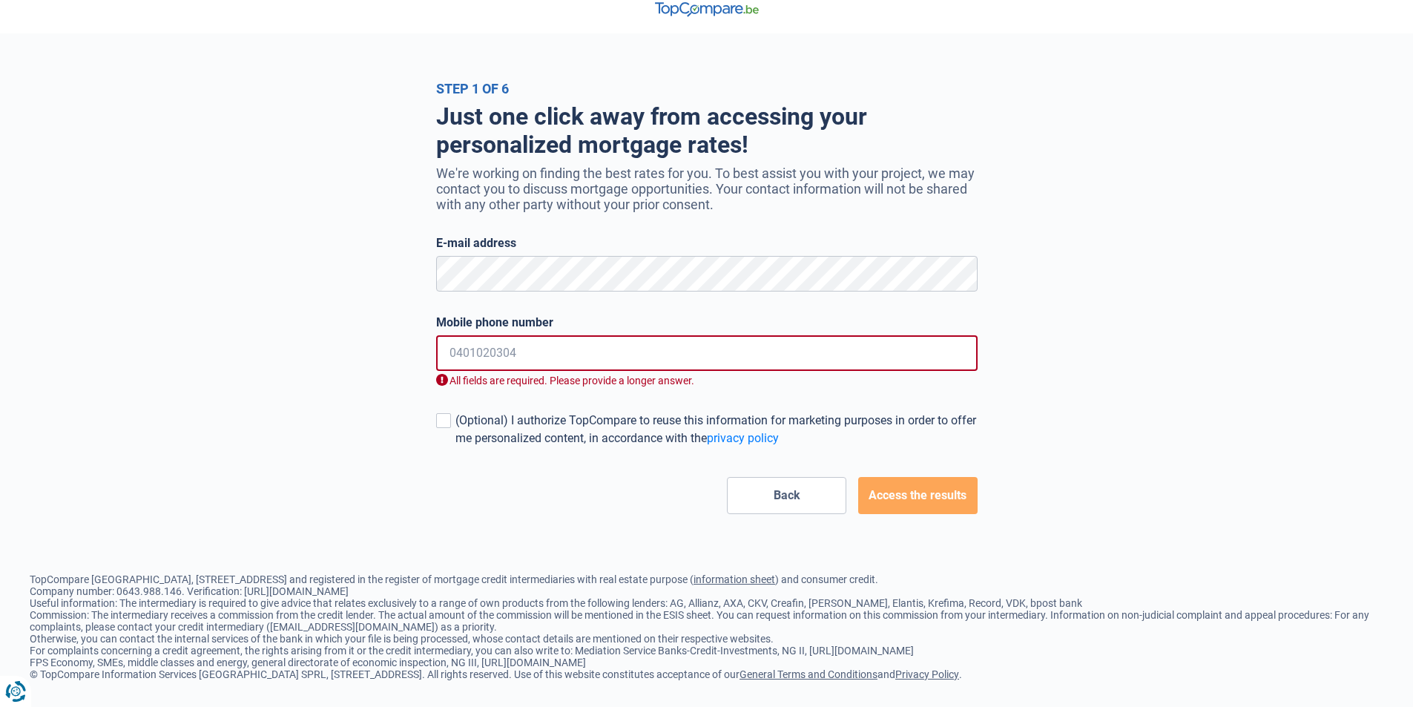
click at [766, 366] on input "Mobile phone number" at bounding box center [706, 353] width 541 height 36
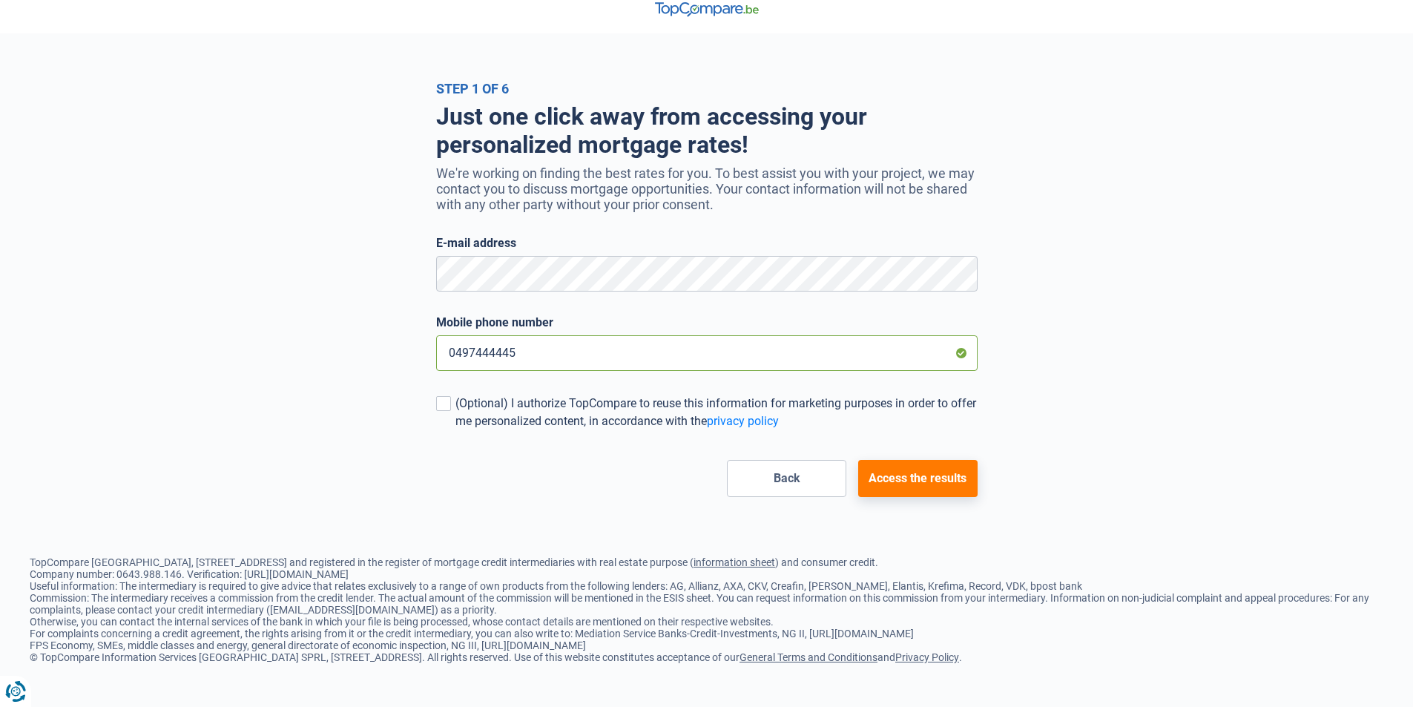
type input "0497444445"
click at [893, 474] on font "Access the results" at bounding box center [917, 478] width 98 height 14
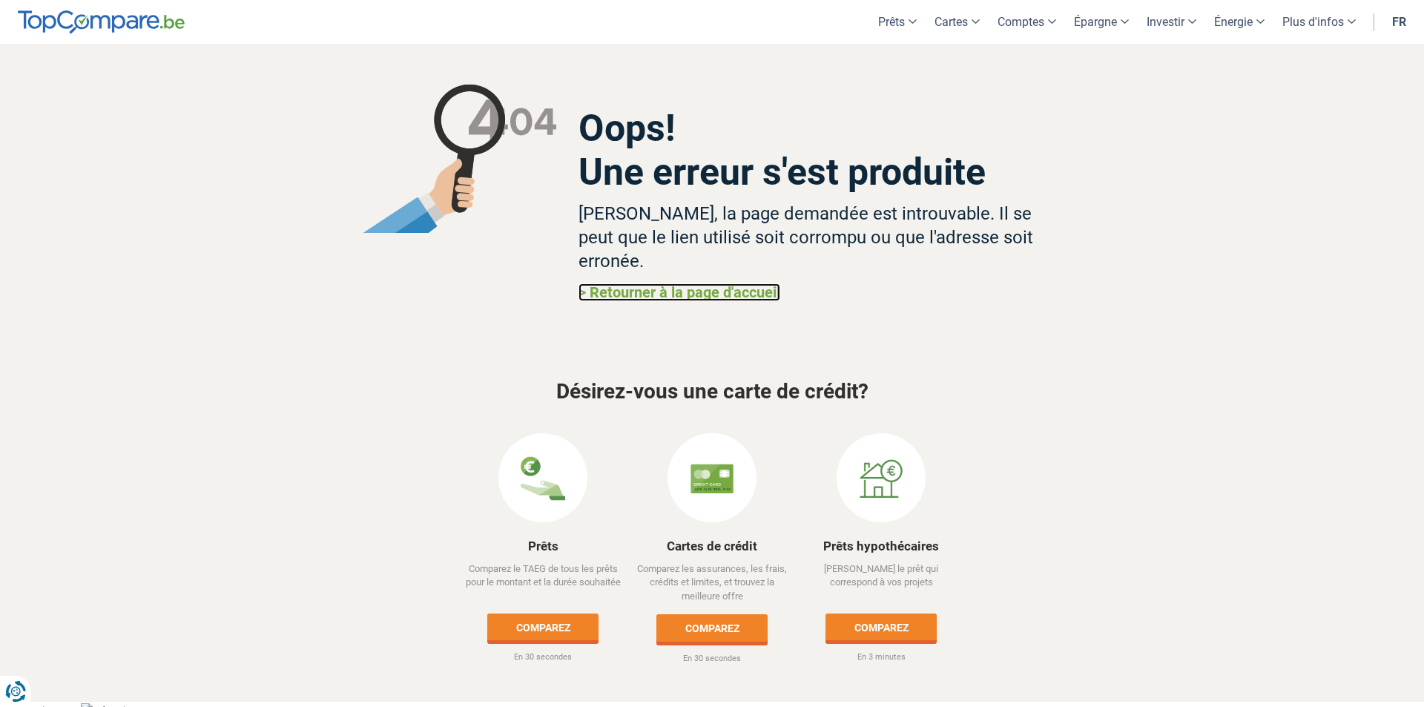
click at [723, 283] on link "> Retourner à la page d'accueil" at bounding box center [679, 292] width 202 height 18
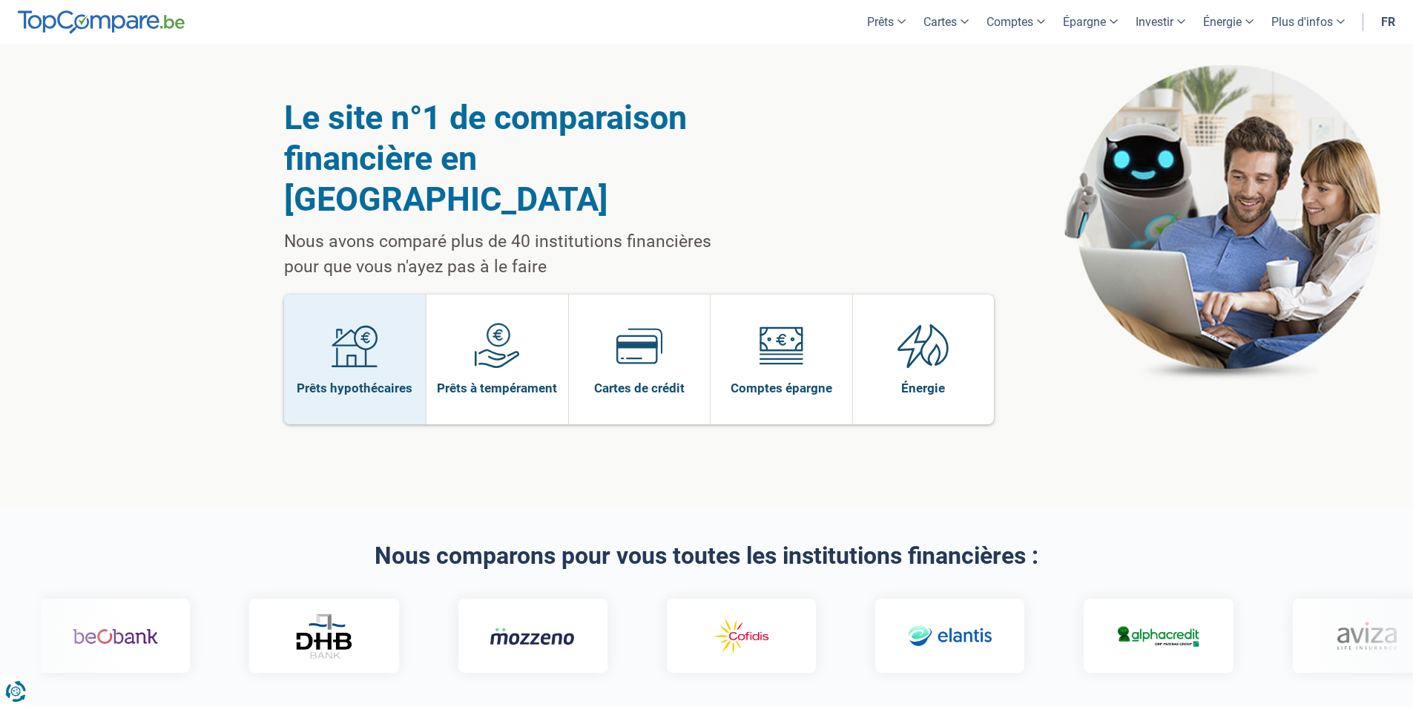
click at [360, 323] on img at bounding box center [354, 346] width 46 height 46
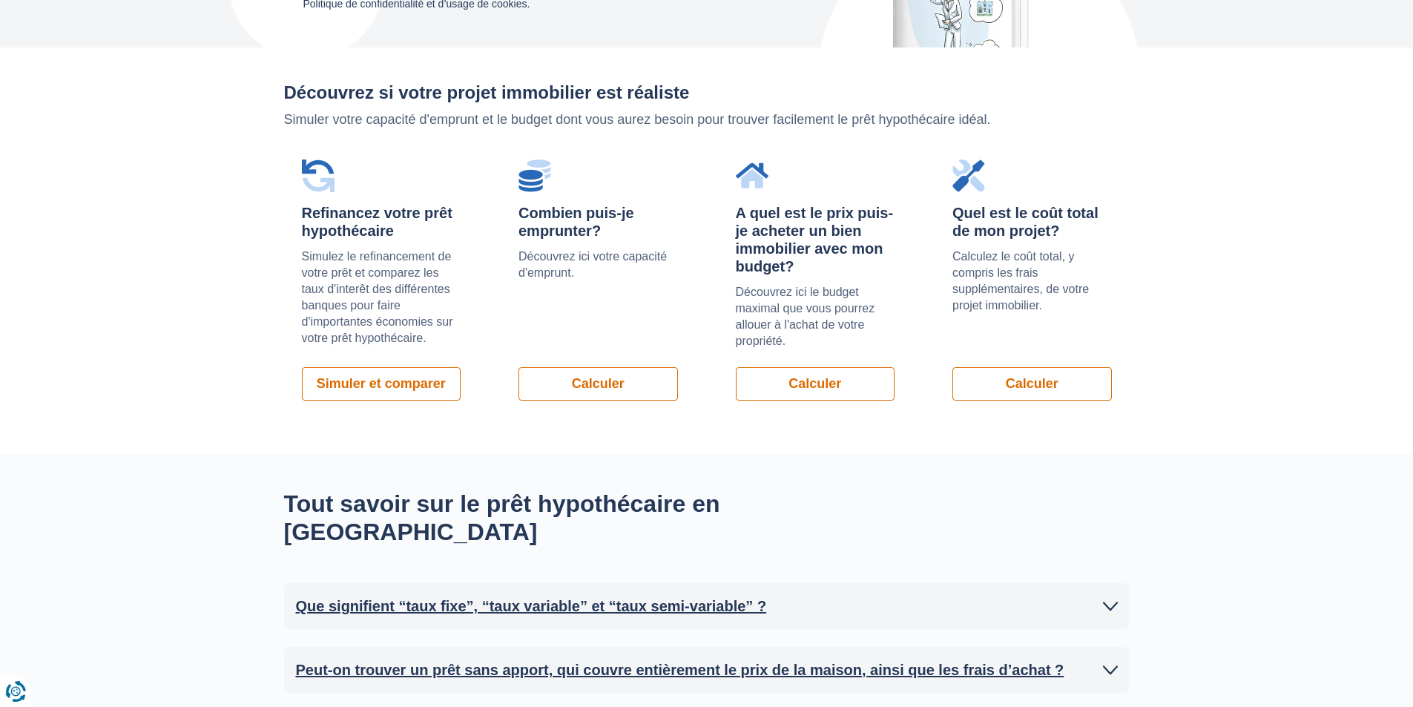
scroll to position [1038, 0]
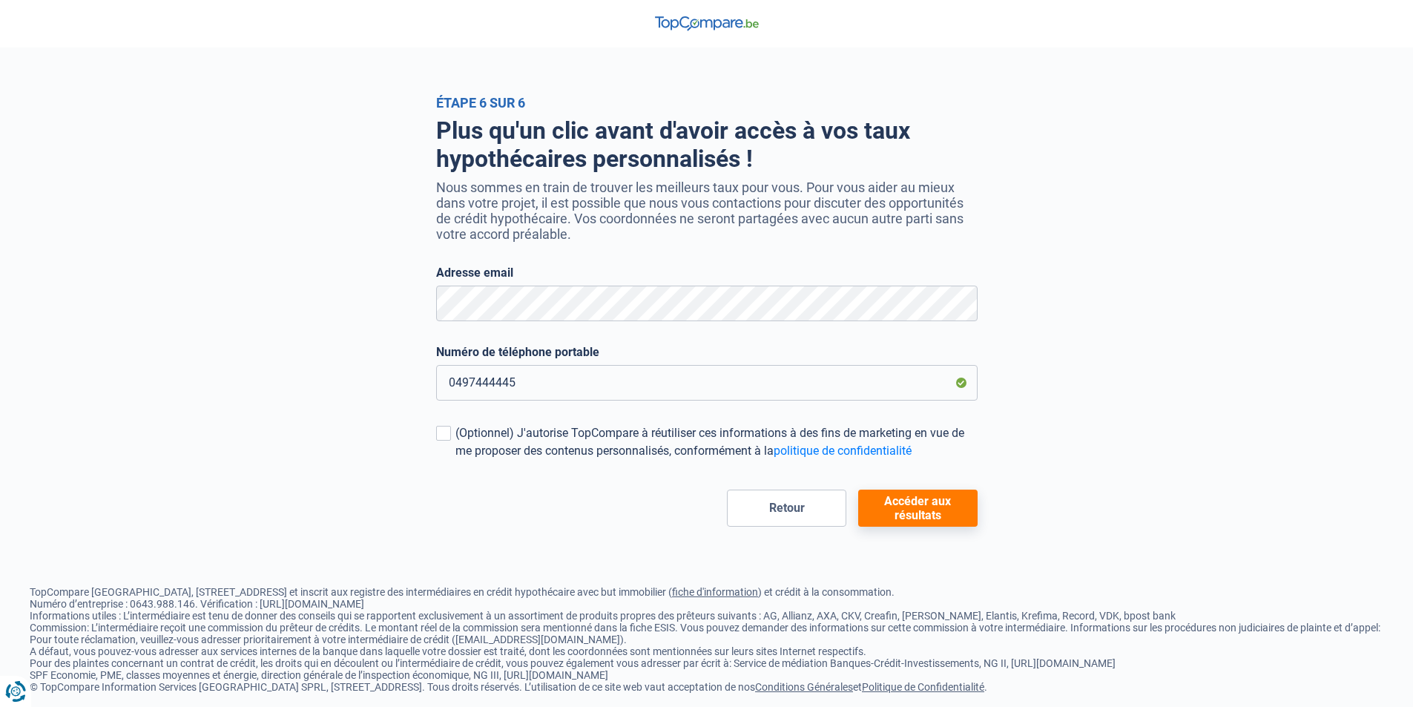
click at [949, 521] on button "Accéder aux résultats" at bounding box center [917, 507] width 119 height 37
